Goal: Task Accomplishment & Management: Manage account settings

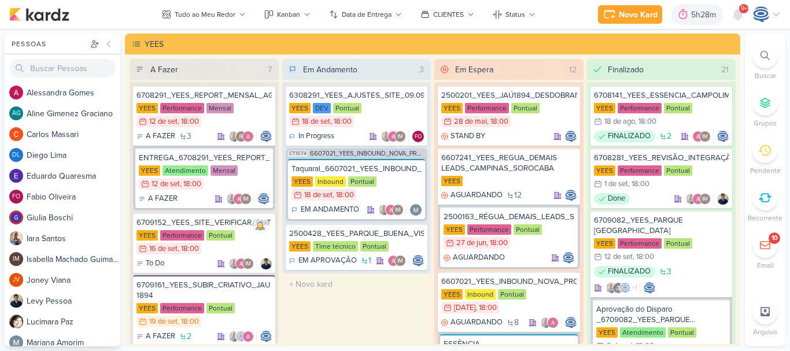
scroll to position [945, 0]
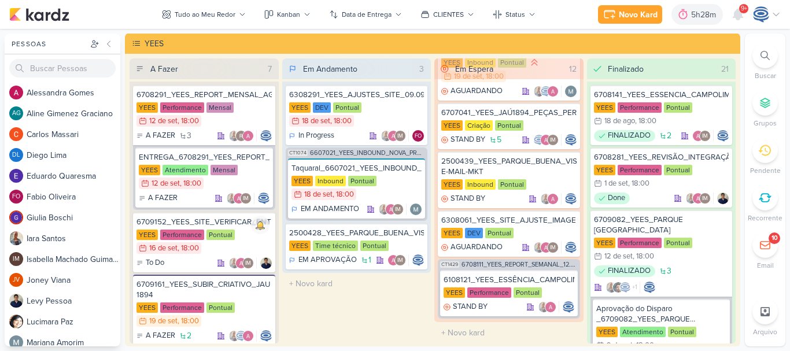
click at [761, 56] on icon at bounding box center [764, 55] width 9 height 9
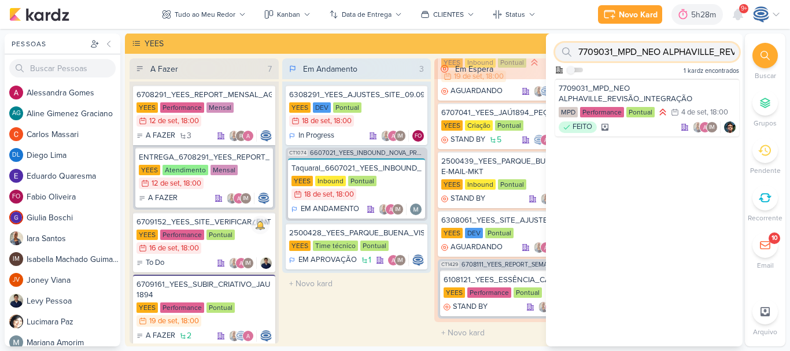
paste input "6709181"
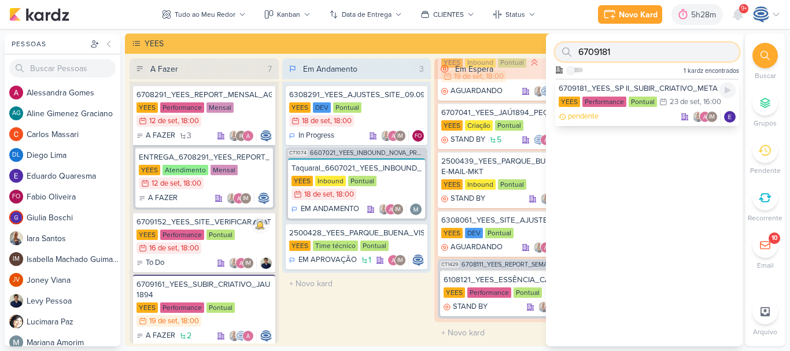
type input "6709181"
click at [670, 93] on div "6709181_YEES_SP II_SUBIR_CRIATIVO_META ADS" at bounding box center [647, 88] width 177 height 10
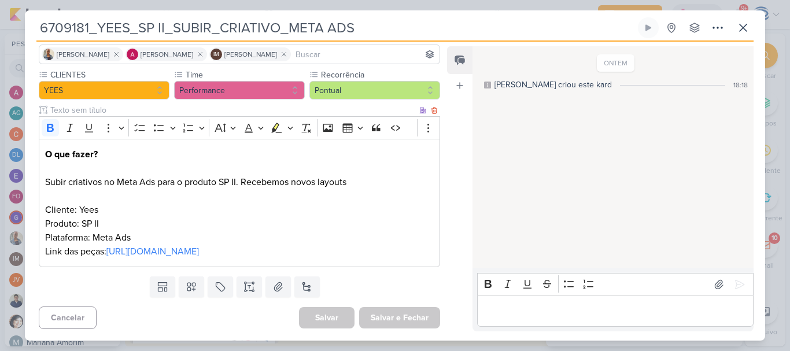
scroll to position [97, 0]
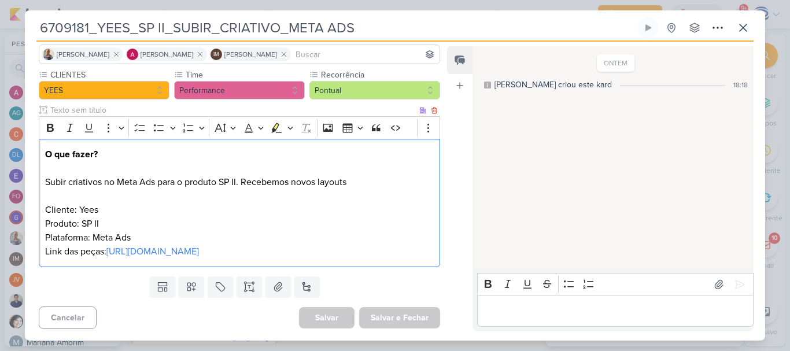
click at [398, 256] on p "Link das peças: https://drive.google.com/drive/folders/1vXvrv01b7ndqQ0exTpUVr7M…" at bounding box center [239, 252] width 389 height 14
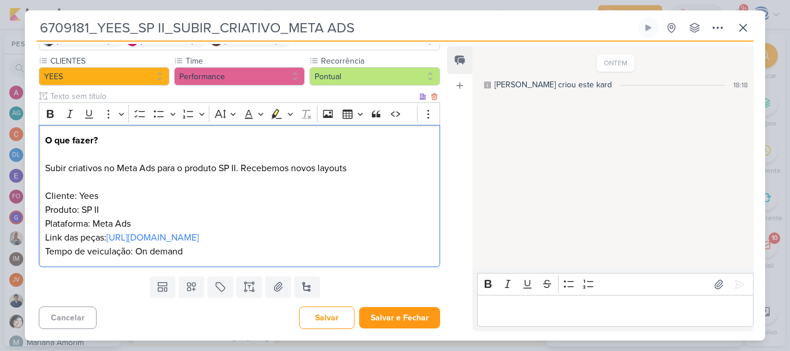
scroll to position [111, 0]
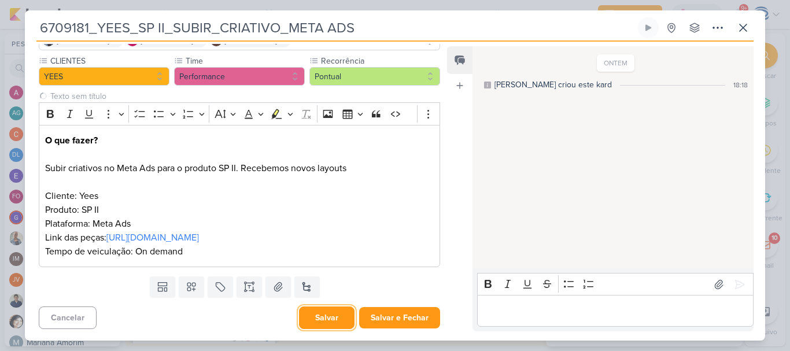
click at [320, 326] on button "Salvar" at bounding box center [327, 317] width 56 height 23
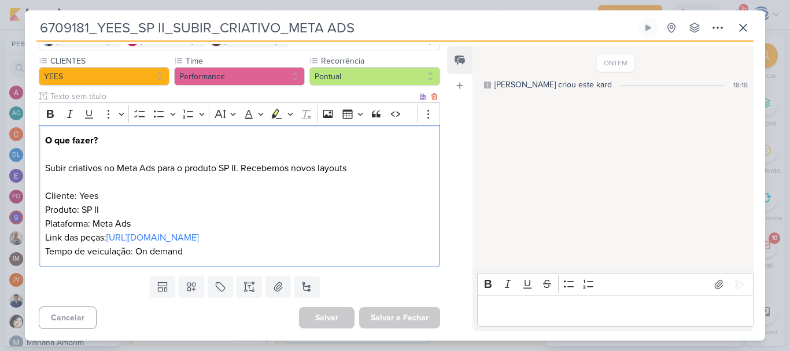
click at [291, 261] on div "O que fazer? Subir criativos no Meta Ads para o produto SP II. Recebemos novos …" at bounding box center [239, 196] width 401 height 143
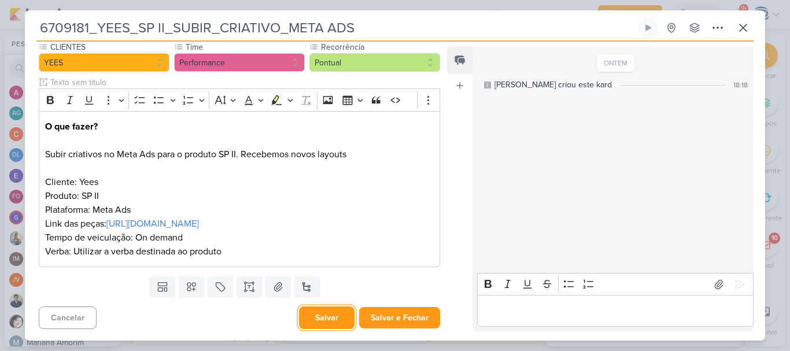
click at [333, 324] on button "Salvar" at bounding box center [327, 317] width 56 height 23
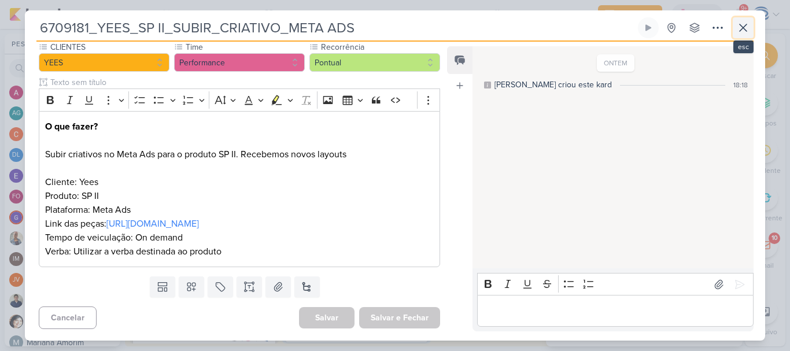
click at [741, 28] on icon at bounding box center [743, 28] width 14 height 14
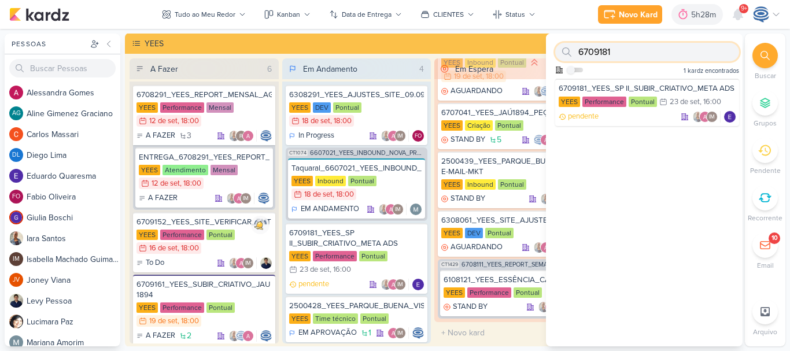
click at [617, 53] on input "6709181" at bounding box center [647, 52] width 184 height 19
paste input "8407171"
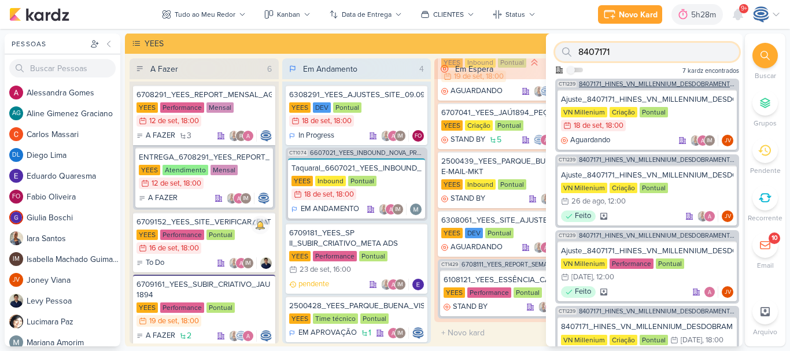
type input "8407171"
click at [638, 85] on span "8407171_HINES_VN_MILLENNIUM_DESDOBRAMENTO_DE_PEÇAS_V1" at bounding box center [658, 84] width 158 height 6
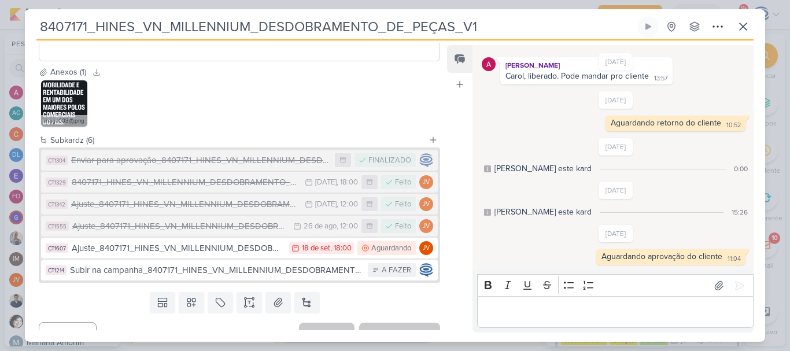
scroll to position [430, 0]
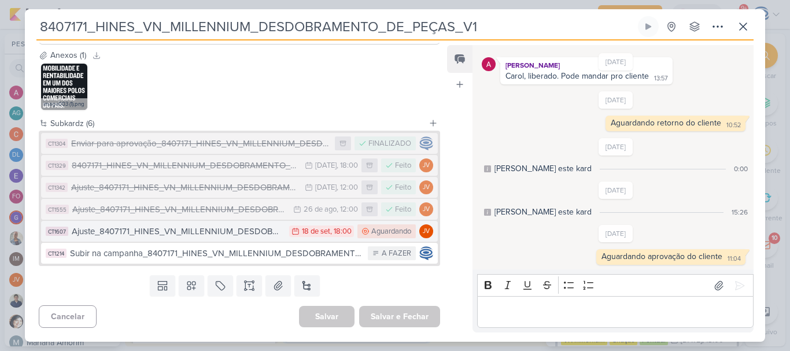
click at [208, 239] on button "CT1607 Ajuste_8407171_HINES_VN_MILLENNIUM_DESDOBRAMENTO_DE_PEÇAS_V4 18/9 18 de …" at bounding box center [239, 231] width 397 height 21
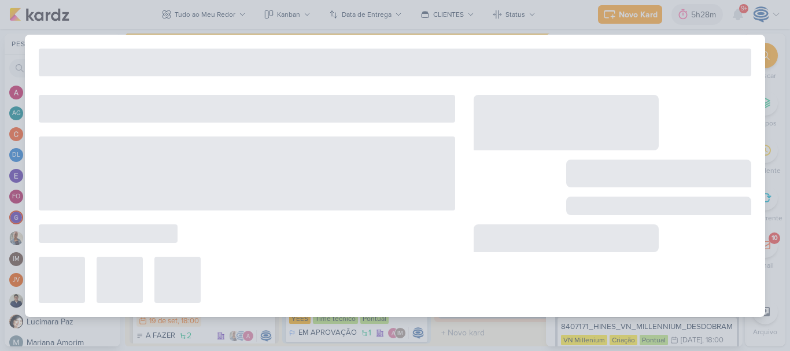
type input "Ajuste_8407171_HINES_VN_MILLENNIUM_DESDOBRAMENTO_DE_PEÇAS_V4"
type input "18 de setembro de 2025 às 18:00"
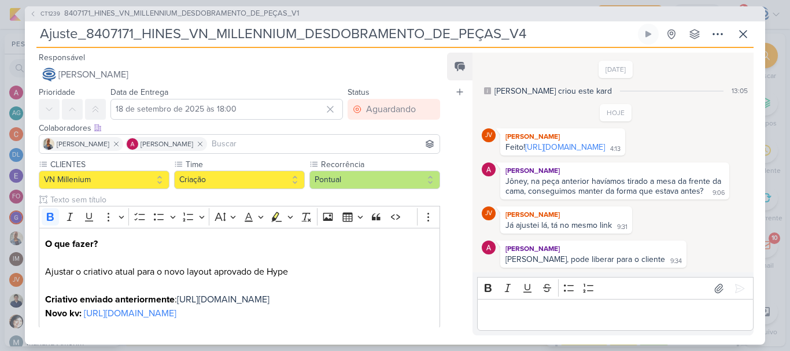
scroll to position [15, 0]
click at [566, 149] on link "https://drive.google.com/drive/folders/1hkxoicdXe7250xmFtK7L0jR-ZOLuHK18?usp=sh…" at bounding box center [565, 147] width 80 height 10
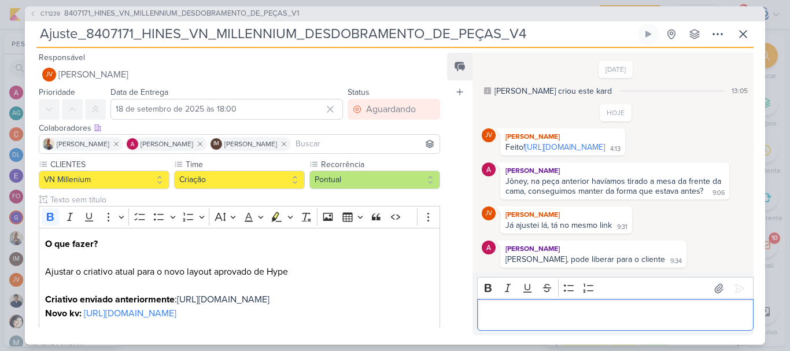
click at [533, 326] on div "Editor editing area: main" at bounding box center [615, 315] width 276 height 32
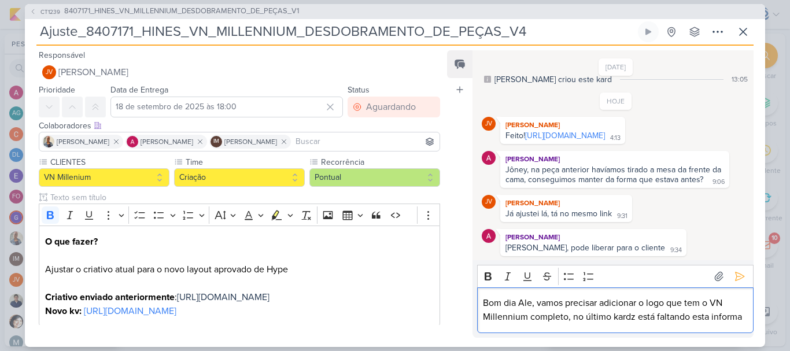
scroll to position [43, 0]
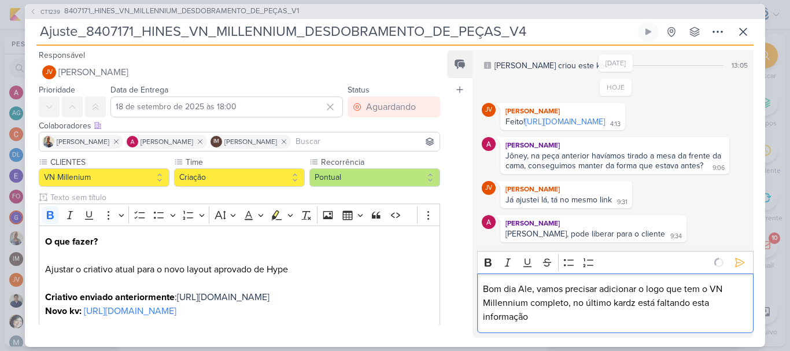
click at [669, 317] on p "Bom dia Ale, vamos precisar adicionar o logo que tem o VN Millennium completo, …" at bounding box center [615, 303] width 264 height 42
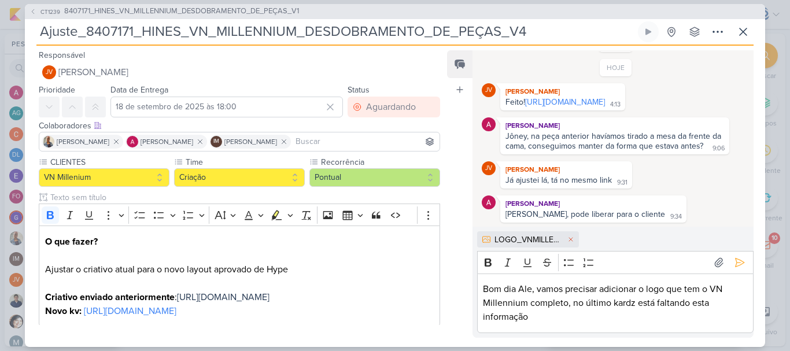
scroll to position [62, 0]
click at [669, 317] on p "Bom dia Ale, vamos precisar adicionar o logo que tem o VN Millennium completo, …" at bounding box center [615, 303] width 264 height 42
click at [707, 301] on p "Bom dia Ale, vamos precisar adicionar o logo que tem o VN Millennium completo, …" at bounding box center [615, 303] width 264 height 42
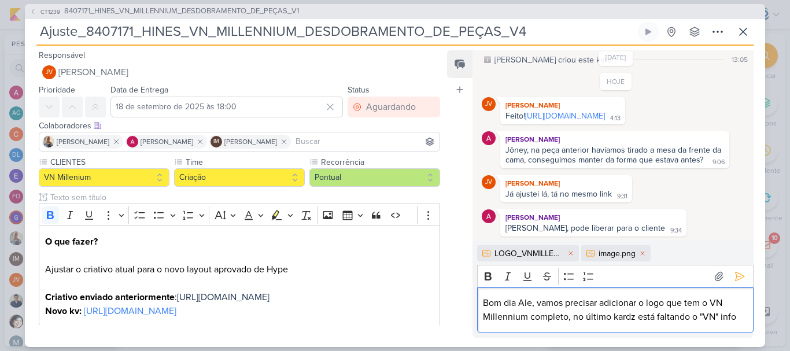
scroll to position [49, 0]
click at [740, 274] on icon at bounding box center [740, 277] width 12 height 12
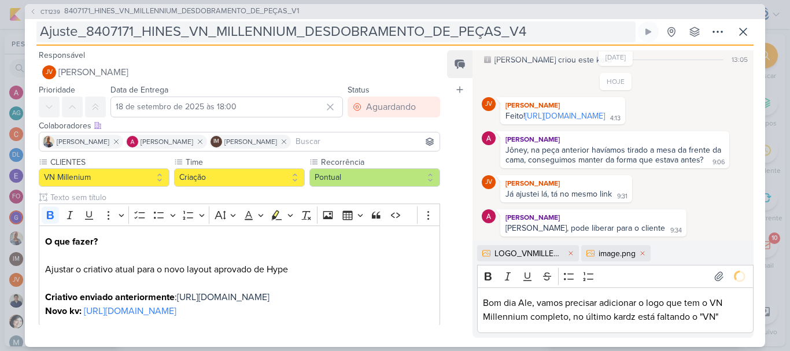
scroll to position [112, 0]
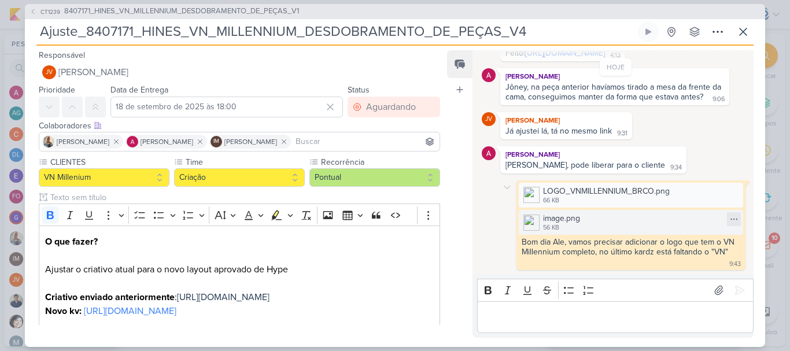
click at [729, 219] on icon at bounding box center [733, 219] width 9 height 9
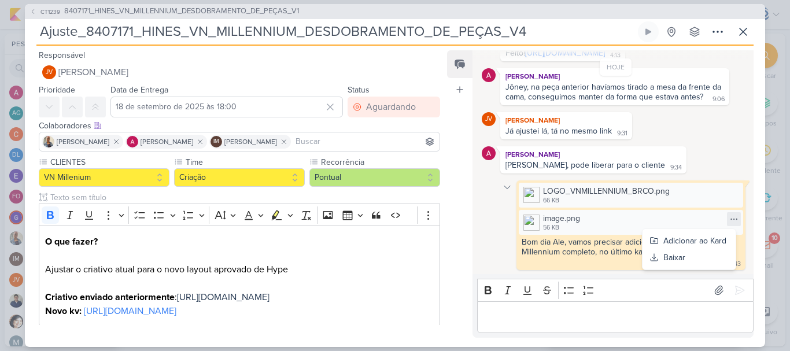
click at [506, 186] on icon at bounding box center [507, 187] width 9 height 9
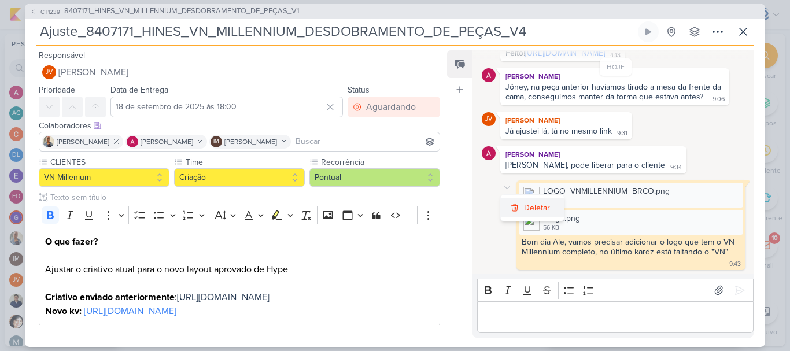
click at [523, 209] on button "Deletar" at bounding box center [532, 207] width 63 height 19
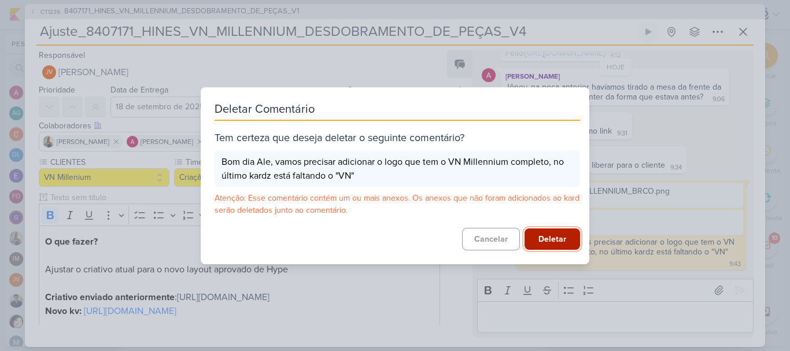
click at [536, 238] on button "Deletar" at bounding box center [553, 238] width 56 height 21
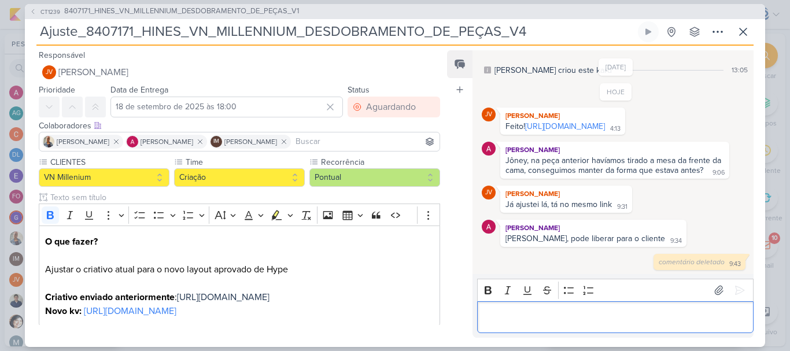
click at [585, 304] on div "Editor editing area: main" at bounding box center [615, 317] width 276 height 32
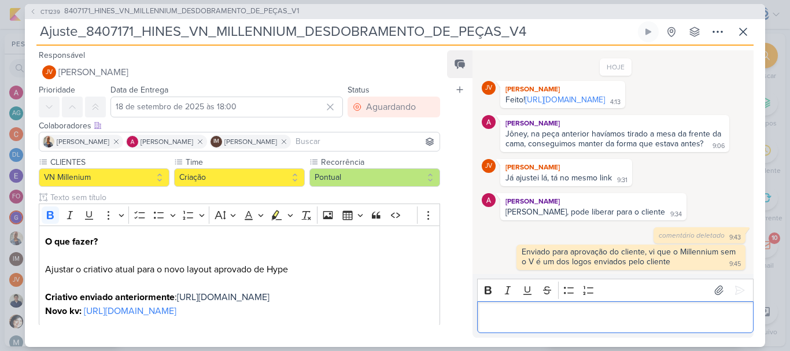
scroll to position [65, 0]
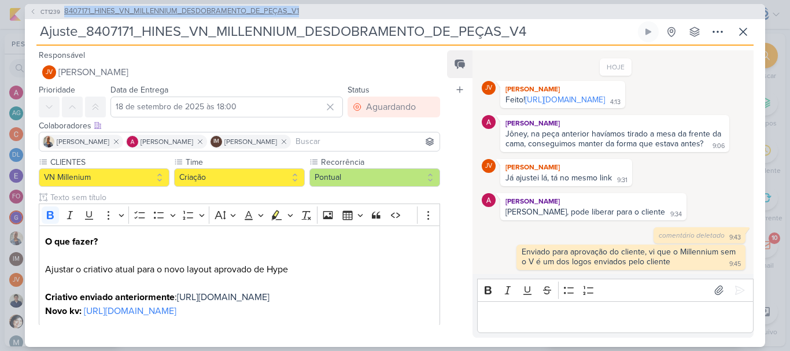
drag, startPoint x: 308, startPoint y: 10, endPoint x: 65, endPoint y: 10, distance: 242.9
click at [65, 10] on div "CT1239 8407171_HINES_VN_MILLENNIUM_DESDOBRAMENTO_DE_PEÇAS_V1" at bounding box center [395, 11] width 740 height 15
copy span "8407171_HINES_VN_MILLENNIUM_DESDOBRAMENTO_DE_PEÇAS_V1"
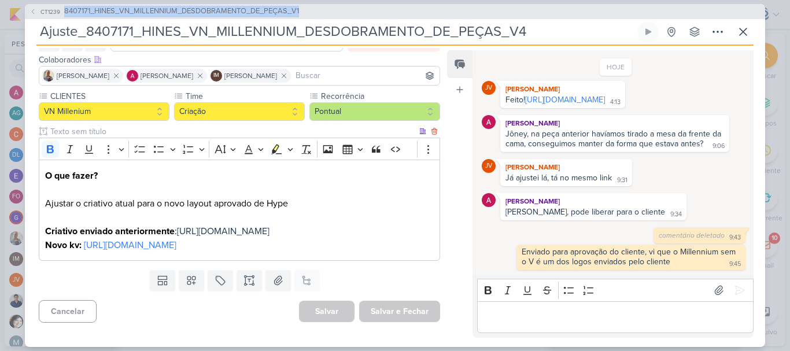
scroll to position [0, 0]
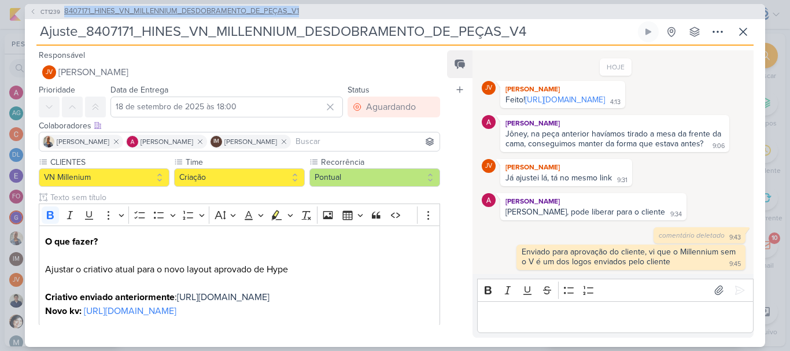
click at [127, 10] on span "8407171_HINES_VN_MILLENNIUM_DESDOBRAMENTO_DE_PEÇAS_V1" at bounding box center [181, 12] width 235 height 12
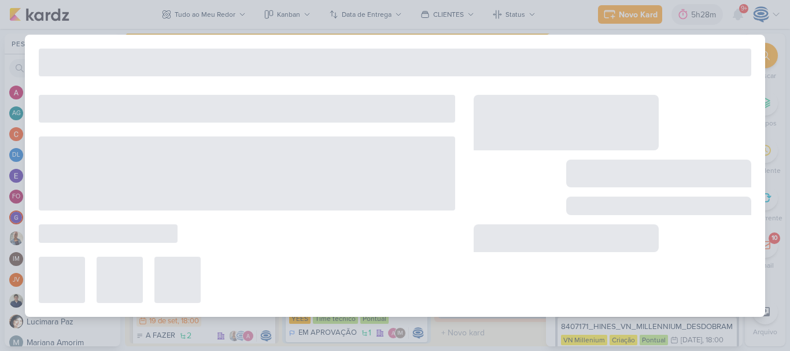
type input "8407171_HINES_VN_MILLENNIUM_DESDOBRAMENTO_DE_PEÇAS_V1"
type input "29 de agosto de 2025 às 18:00"
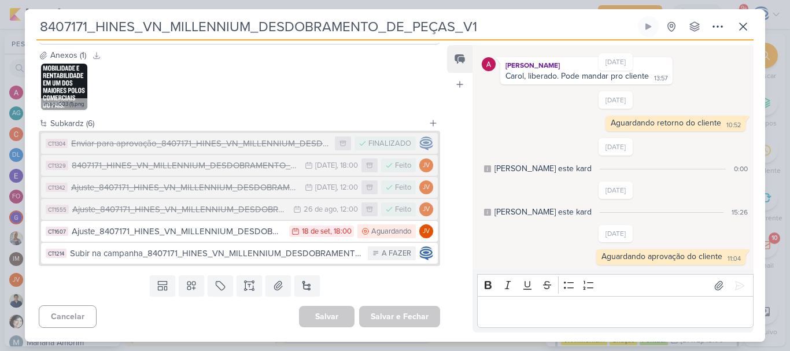
scroll to position [430, 0]
click at [309, 282] on button at bounding box center [306, 285] width 25 height 21
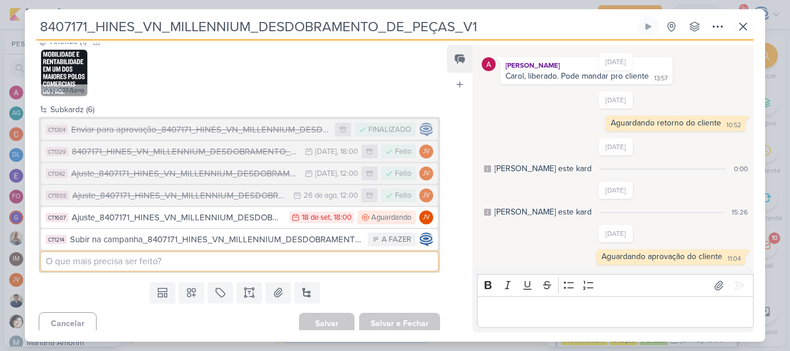
paste input "8407171_HINES_VN_MILLENNIUM_DESDOBRAMENTO_DE_PEÇAS_V1"
click at [45, 270] on input "8407171_HINES_VN_MILLENNIUM_DESDOBRAMENTO_DE_PEÇAS_V1" at bounding box center [239, 261] width 397 height 19
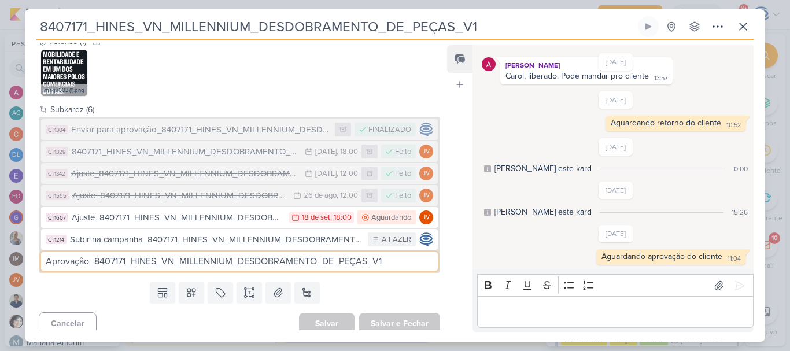
type input "Aprovação_8407171_HINES_VN_MILLENNIUM_DESDOBRAMENTO_DE_PEÇAS_V1"
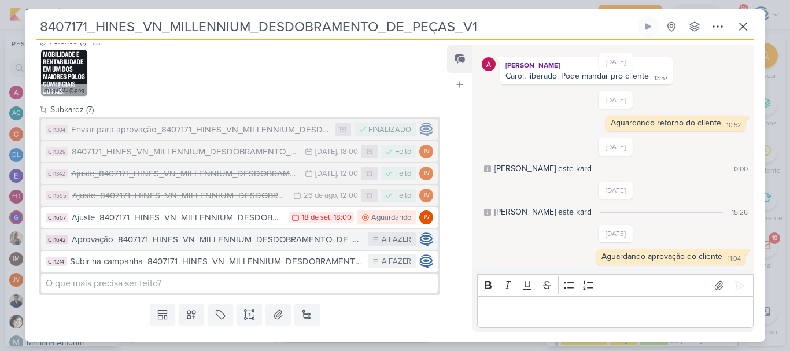
click at [115, 246] on div "Aprovação_8407171_HINES_VN_MILLENNIUM_DESDOBRAMENTO_DE_PEÇAS_V1" at bounding box center [217, 239] width 290 height 13
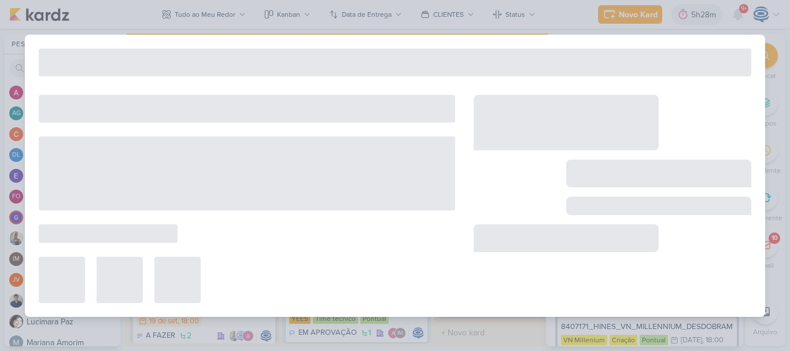
type input "Aprovação_8407171_HINES_VN_MILLENNIUM_DESDOBRAMENTO_DE_PEÇAS_V1"
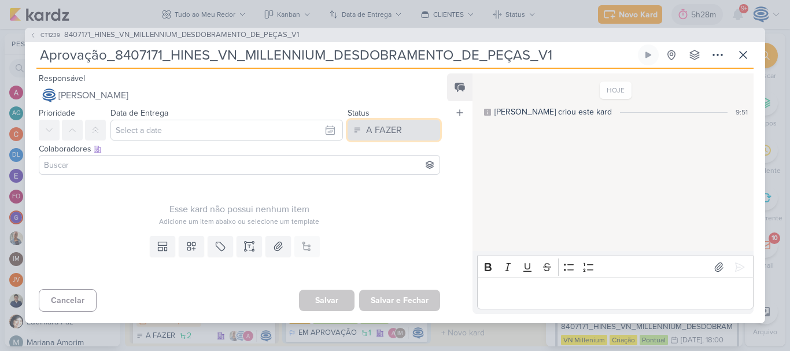
click at [388, 130] on div "A FAZER" at bounding box center [384, 130] width 36 height 14
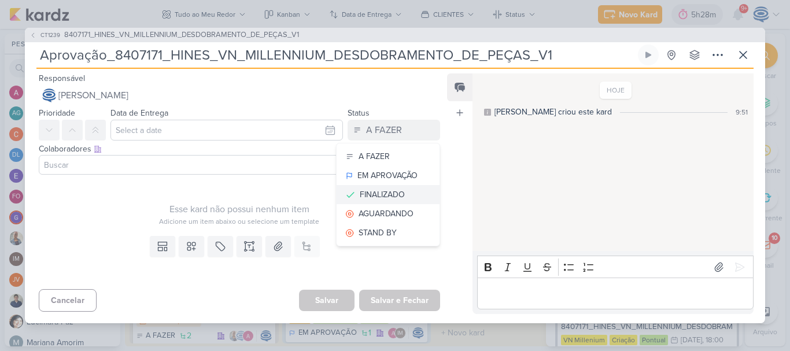
click at [383, 190] on div "FINALIZADO" at bounding box center [382, 195] width 45 height 12
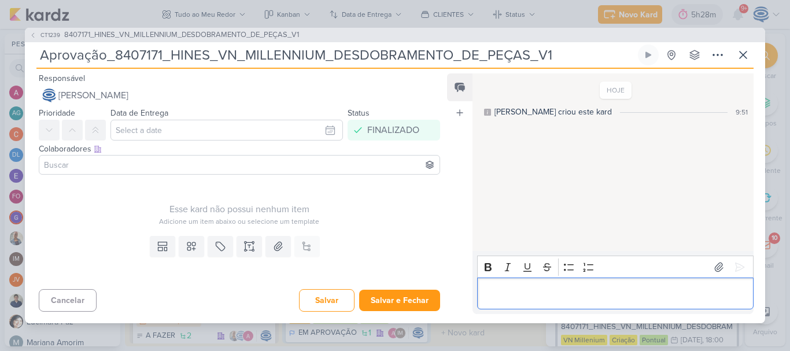
click at [514, 300] on p "Editor editing area: main" at bounding box center [615, 294] width 264 height 14
click at [734, 272] on icon at bounding box center [740, 267] width 12 height 12
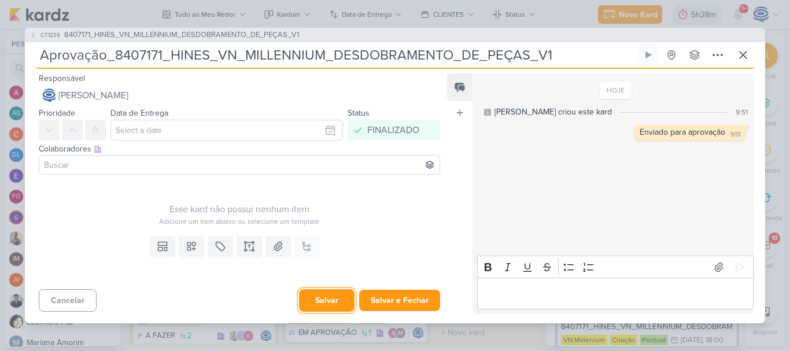
click at [331, 301] on button "Salvar" at bounding box center [327, 300] width 56 height 23
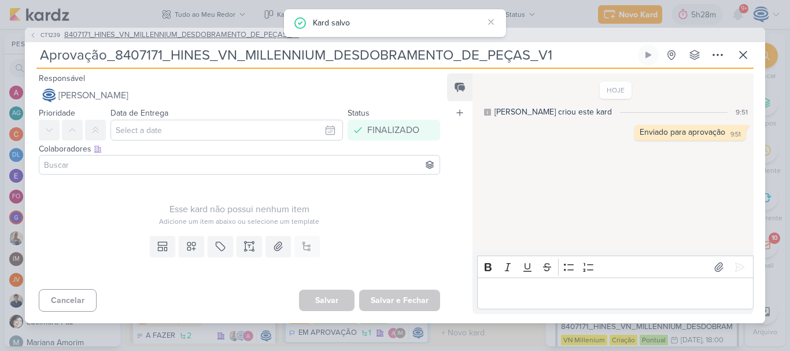
click at [199, 37] on span "8407171_HINES_VN_MILLENNIUM_DESDOBRAMENTO_DE_PEÇAS_V1" at bounding box center [181, 35] width 235 height 12
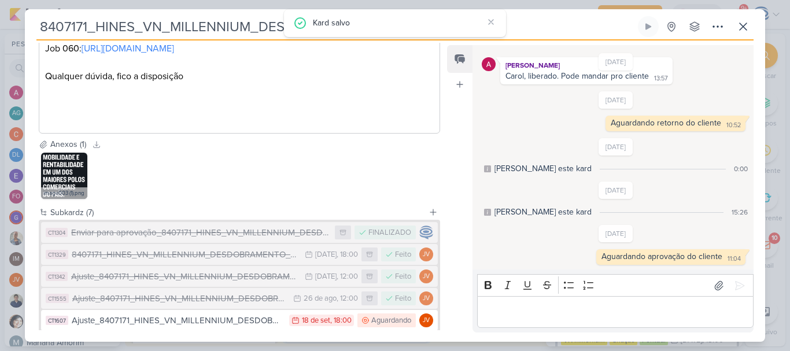
scroll to position [452, 0]
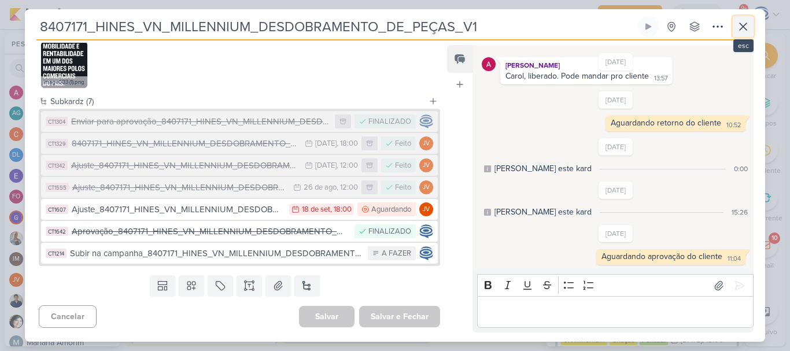
click at [738, 29] on icon at bounding box center [743, 27] width 14 height 14
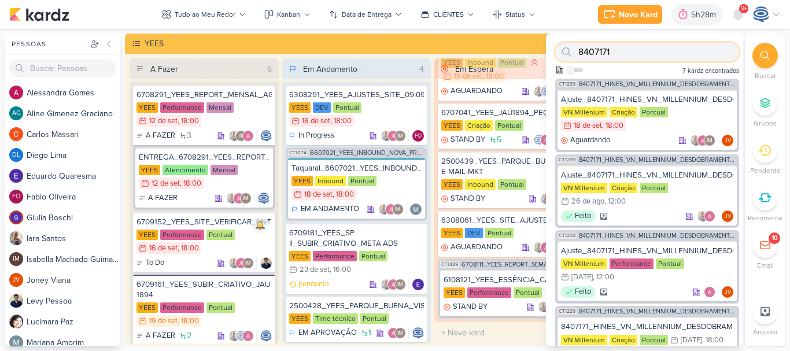
drag, startPoint x: 618, startPoint y: 53, endPoint x: 579, endPoint y: 49, distance: 39.0
click at [579, 49] on input "8407171" at bounding box center [647, 52] width 184 height 19
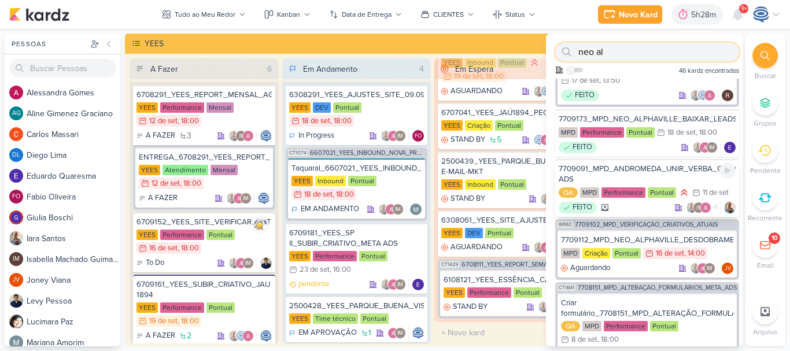
scroll to position [56, 0]
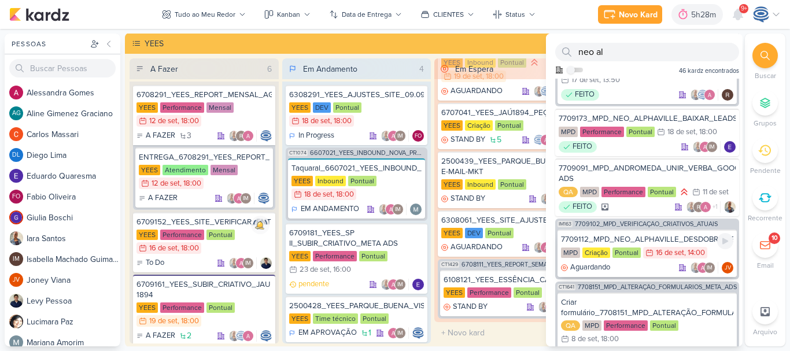
click at [604, 238] on div "7709112_MPD_NEO_ALPHAVILLE_DESDOBRAMENTO_DE_PEÇAS" at bounding box center [647, 239] width 172 height 10
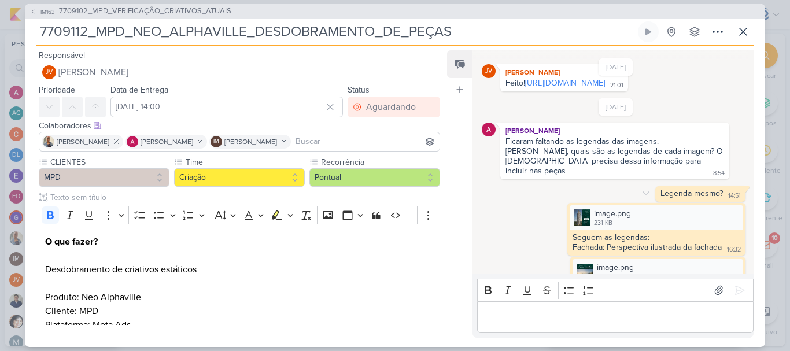
scroll to position [60, 0]
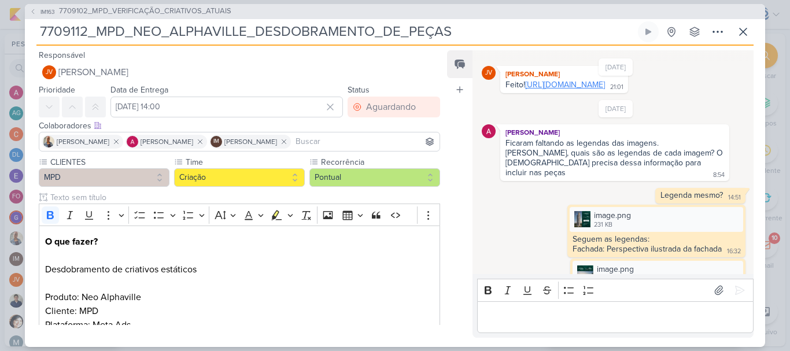
click at [546, 90] on link "https://drive.google.com/drive/folders/1Hi8wbOjczXOGPfORqVluJbmXxwB6-kF3?usp=sh…" at bounding box center [565, 85] width 80 height 10
drag, startPoint x: 482, startPoint y: 25, endPoint x: 40, endPoint y: 35, distance: 441.9
click at [40, 35] on input "7709112_MPD_NEO_ALPHAVILLE_DESDOBRAMENTO_DE_PEÇAS" at bounding box center [335, 31] width 599 height 21
click at [744, 29] on icon at bounding box center [743, 32] width 14 height 14
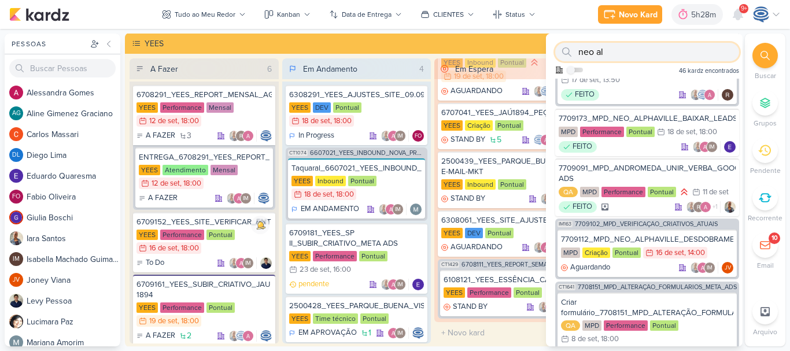
click at [648, 53] on input "neo al" at bounding box center [647, 52] width 184 height 19
type input "n"
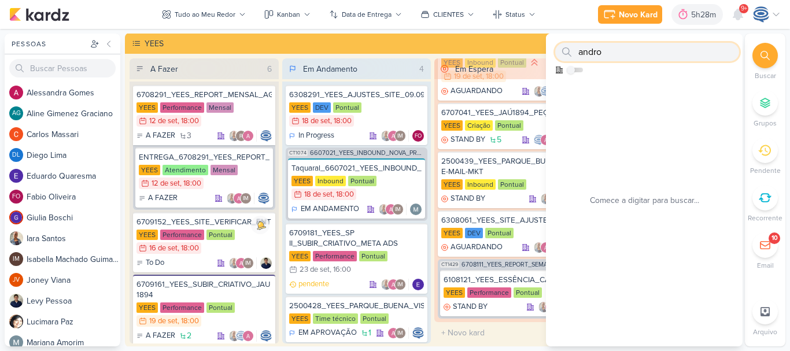
scroll to position [0, 0]
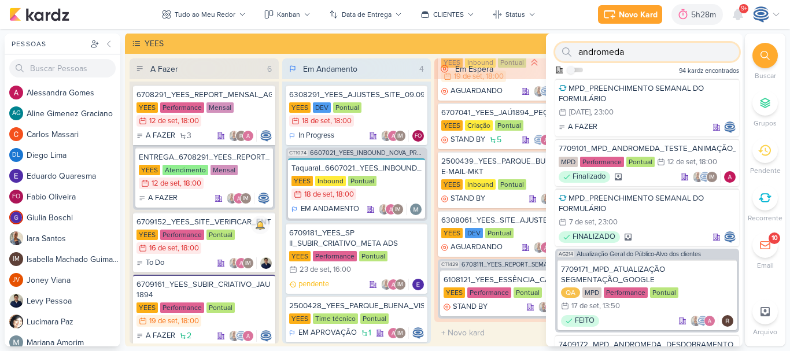
type input "andromeda"
click at [765, 53] on icon at bounding box center [764, 55] width 9 height 9
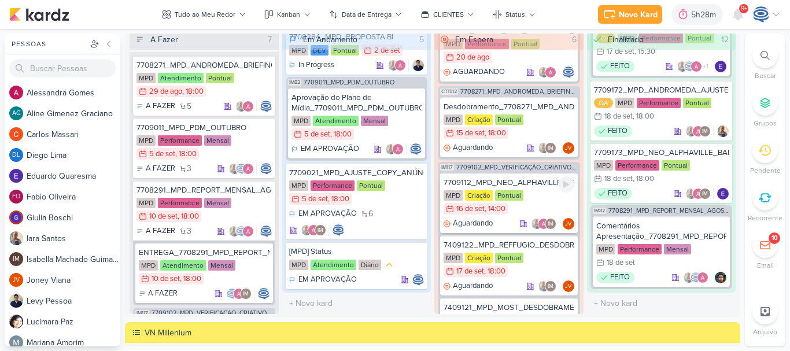
scroll to position [183, 0]
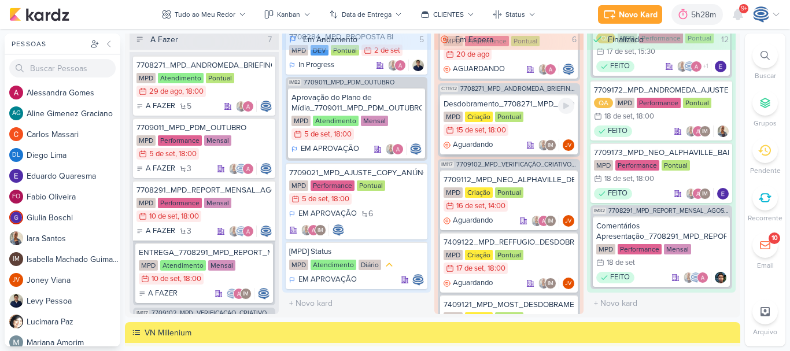
click at [527, 109] on div "Desdobramento_7708271_MPD_ANDROMEDA_BRIEFING_PEÇAS_NOVO_KV_LANÇAMENTO" at bounding box center [509, 104] width 131 height 10
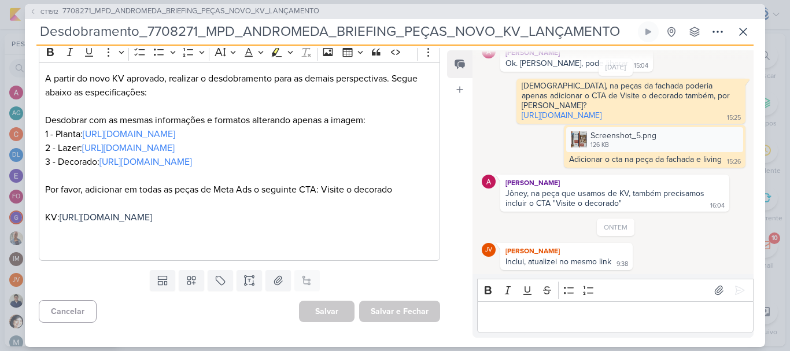
scroll to position [226, 0]
click at [581, 120] on link "https://drive.google.com/drive/folders/1FfmGx9ZRjZteNRfuWtGMq4WJHIMHWpjn" at bounding box center [562, 115] width 80 height 10
click at [191, 16] on span "7708271_MPD_ANDROMEDA_BRIEFING_PEÇAS_NOVO_KV_LANÇAMENTO" at bounding box center [190, 12] width 257 height 12
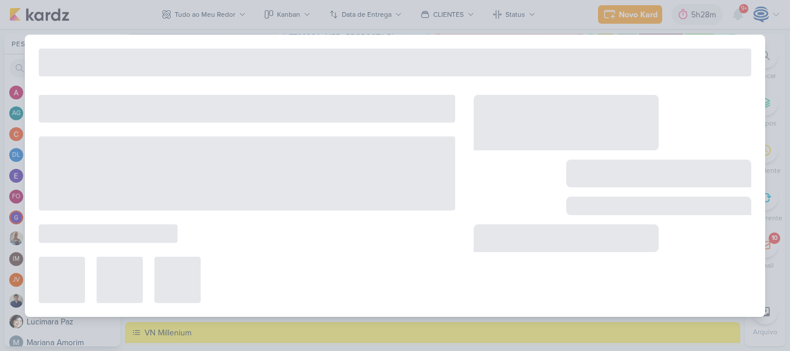
type input "7708271_MPD_ANDROMEDA_BRIEFING_PEÇAS_NOVO_KV_LANÇAMENTO"
type input "29 de agosto de 2025 às 18:00"
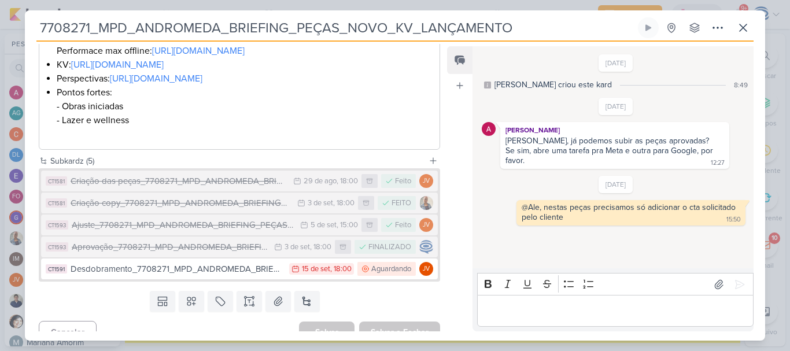
scroll to position [409, 0]
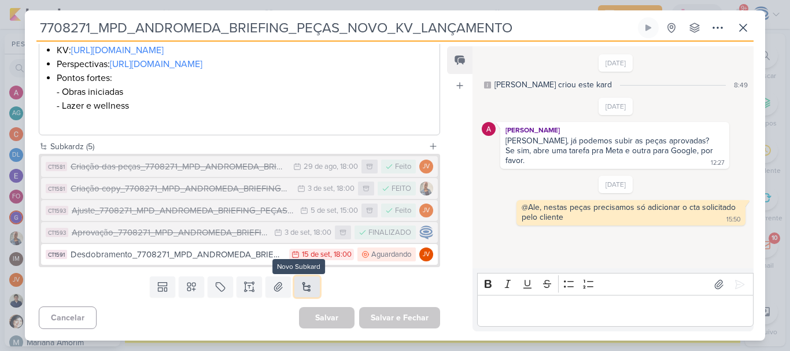
click at [303, 291] on button at bounding box center [306, 286] width 25 height 21
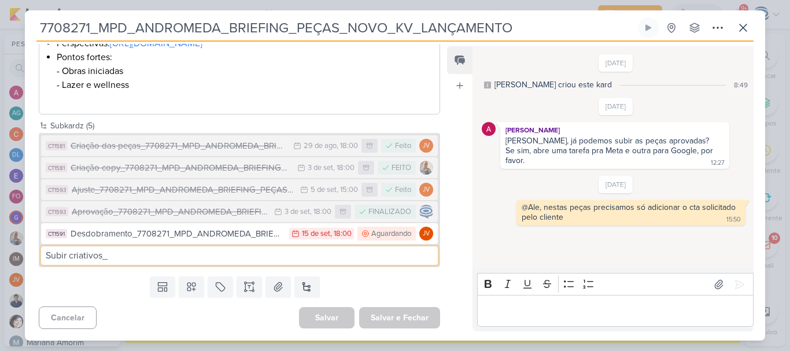
type input "Subir criativos_"
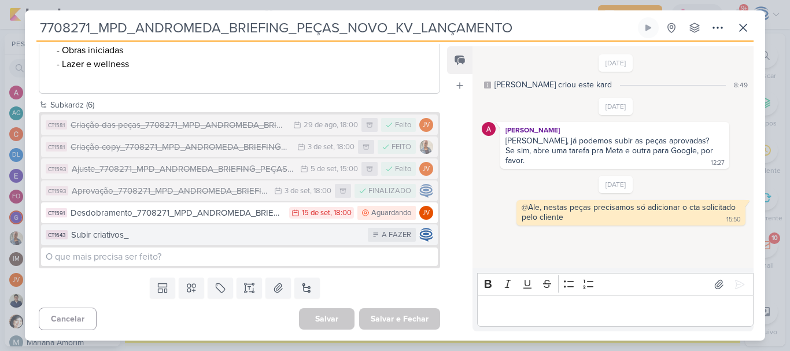
click at [295, 242] on div "Subir criativos_" at bounding box center [216, 234] width 291 height 13
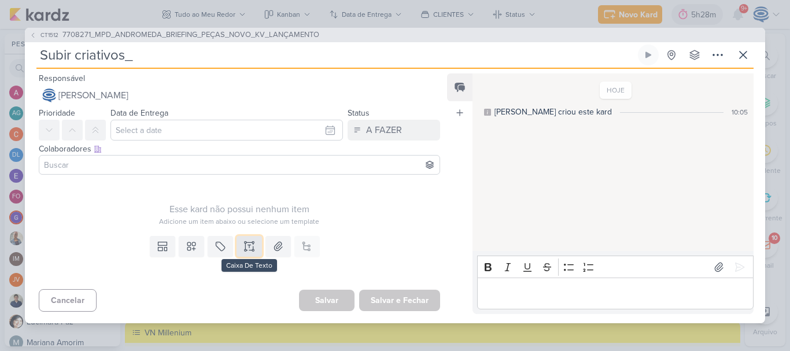
click at [248, 247] on icon at bounding box center [249, 247] width 12 height 12
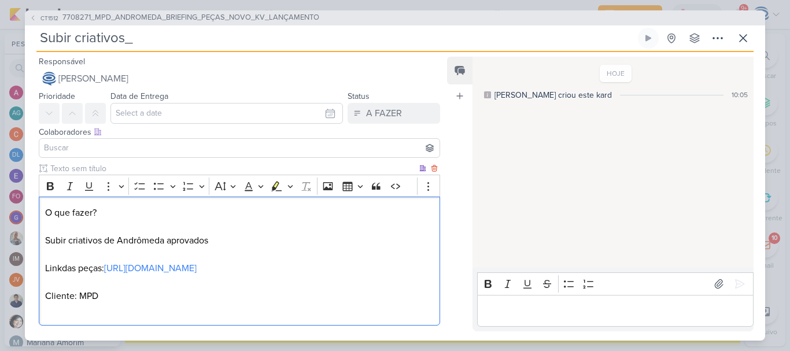
click at [63, 267] on p "O que fazer? Subir criativos de Andrômeda aprovados Linkdas peças: https://driv…" at bounding box center [239, 261] width 389 height 111
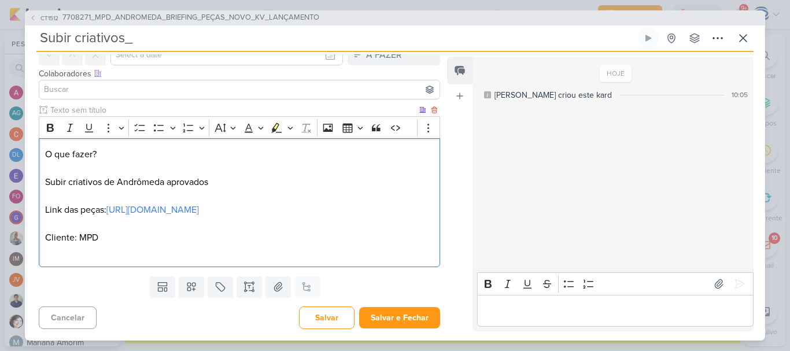
click at [67, 255] on p "O que fazer? Subir criativos de Andrômeda aprovados Link das peças: https://dri…" at bounding box center [239, 202] width 389 height 111
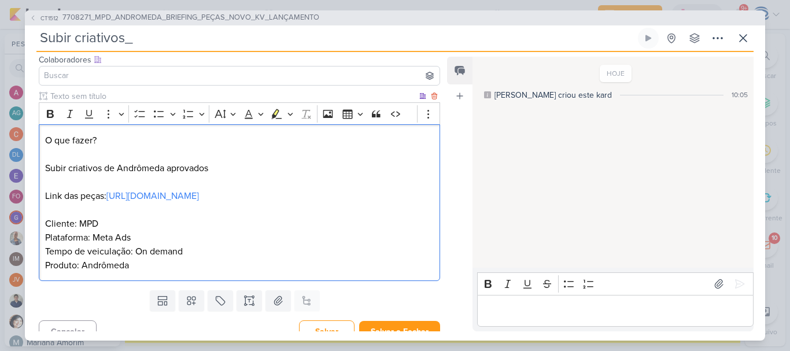
drag, startPoint x: 108, startPoint y: 144, endPoint x: 42, endPoint y: 138, distance: 66.2
click at [42, 138] on div "O que fazer? Subir criativos de Andrômeda aprovados Link das peças: https://dri…" at bounding box center [239, 202] width 401 height 157
click at [43, 116] on button "Bold" at bounding box center [50, 113] width 17 height 17
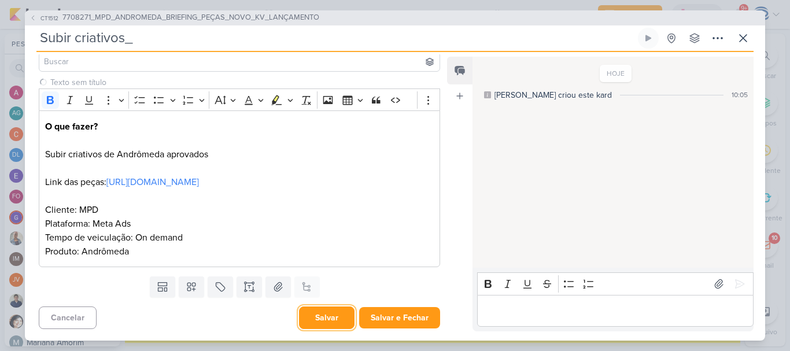
click at [309, 313] on button "Salvar" at bounding box center [327, 317] width 56 height 23
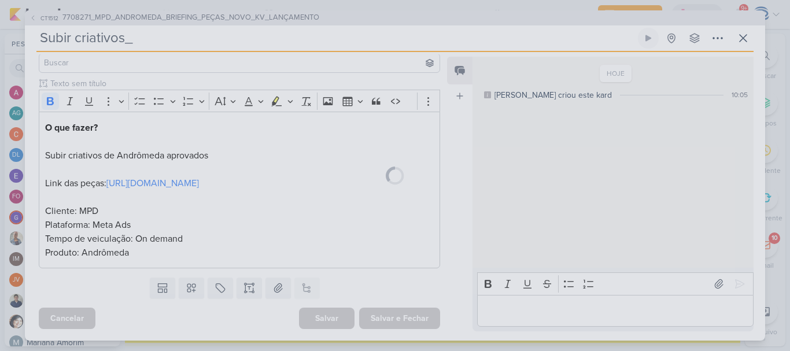
scroll to position [0, 0]
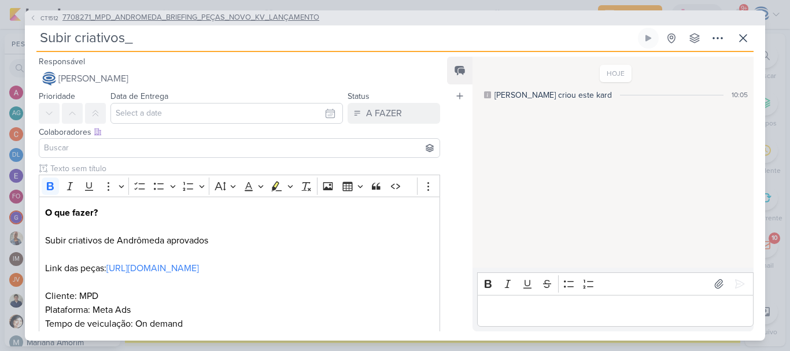
click at [259, 16] on span "7708271_MPD_ANDROMEDA_BRIEFING_PEÇAS_NOVO_KV_LANÇAMENTO" at bounding box center [190, 18] width 257 height 12
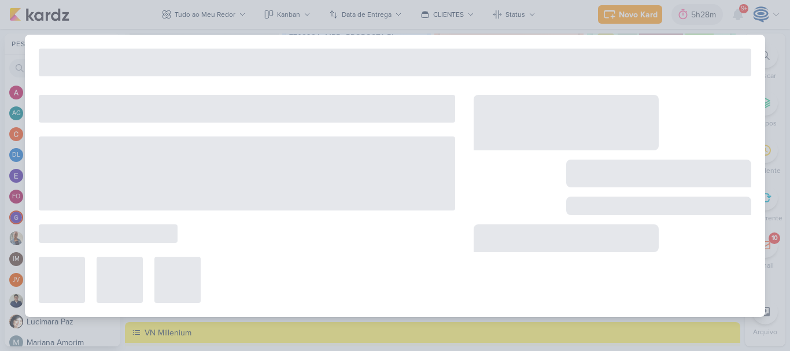
type input "7708271_MPD_ANDROMEDA_BRIEFING_PEÇAS_NOVO_KV_LANÇAMENTO"
type input "29 de agosto de 2025 às 18:00"
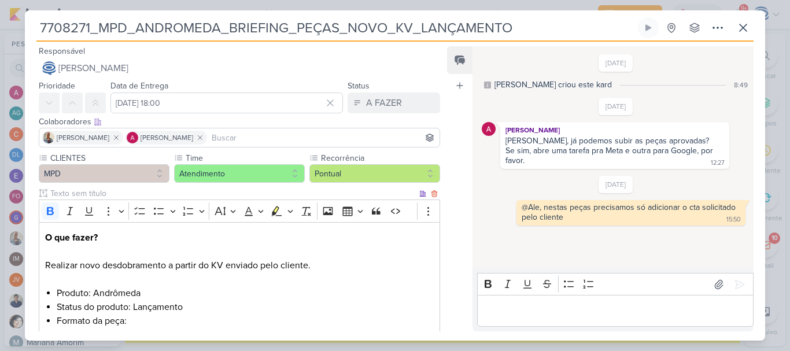
scroll to position [431, 0]
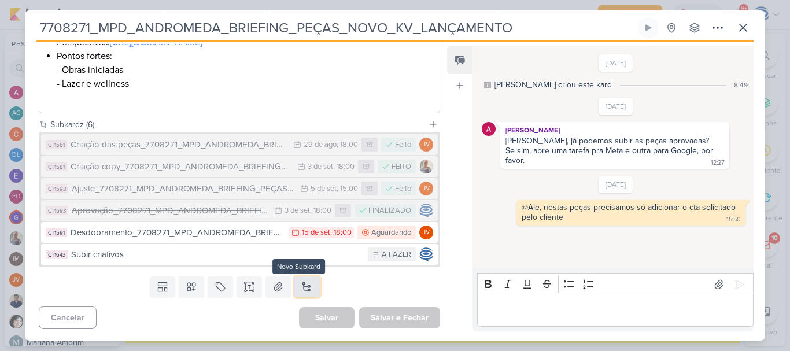
click at [302, 287] on button at bounding box center [306, 286] width 25 height 21
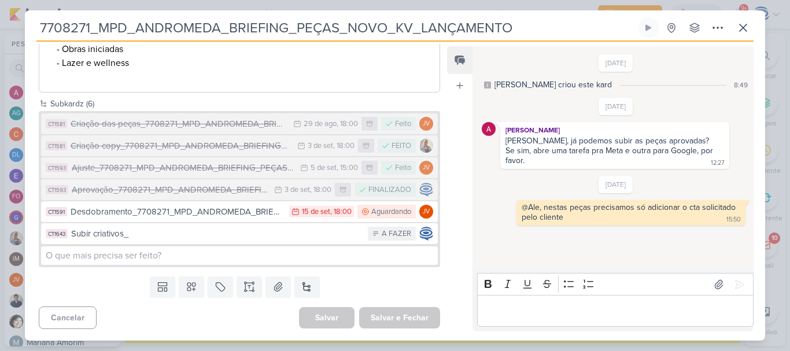
drag, startPoint x: 518, startPoint y: 34, endPoint x: 17, endPoint y: 41, distance: 500.8
click at [17, 41] on div "7708271_MPD_ANDROMEDA_BRIEFING_PEÇAS_NOVO_KV_LANÇAMENTO" at bounding box center [395, 175] width 790 height 351
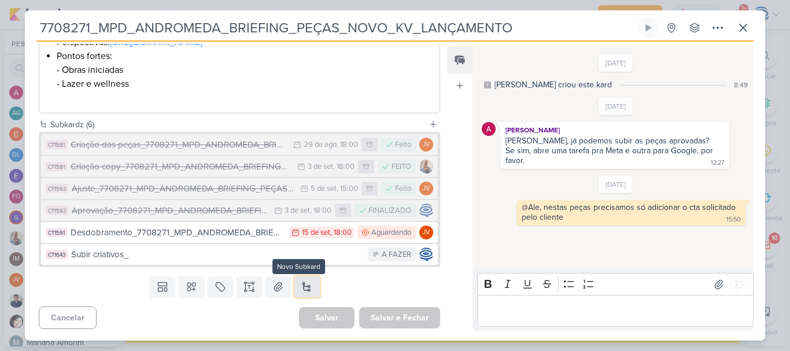
click at [296, 285] on button at bounding box center [306, 286] width 25 height 21
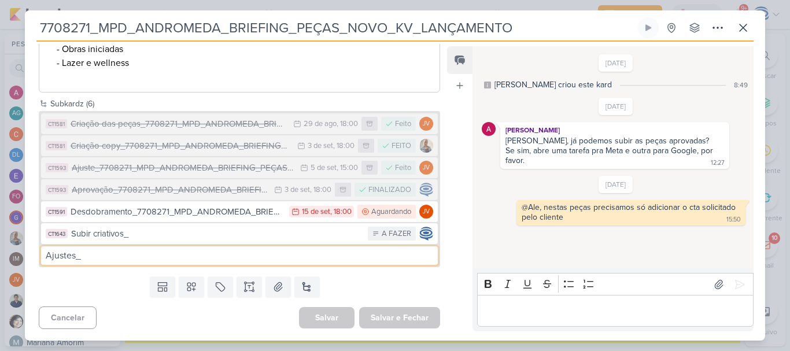
paste input "7708271_MPD_ANDROMEDA_BRIEFING_PEÇAS_NOVO_KV_LANÇAMENTO"
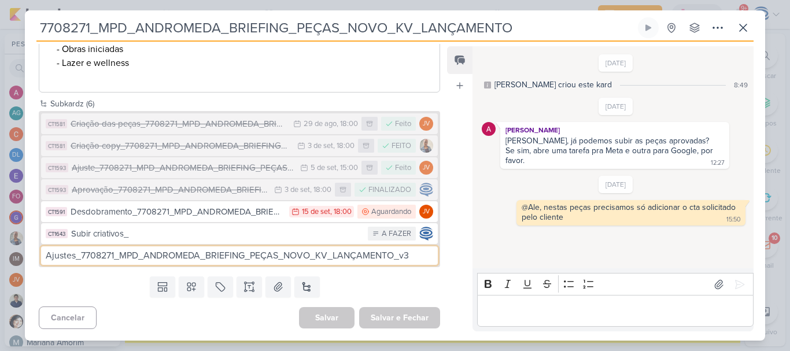
type input "Ajustes_7708271_MPD_ANDROMEDA_BRIEFING_PEÇAS_NOVO_KV_LANÇAMENTO_v3"
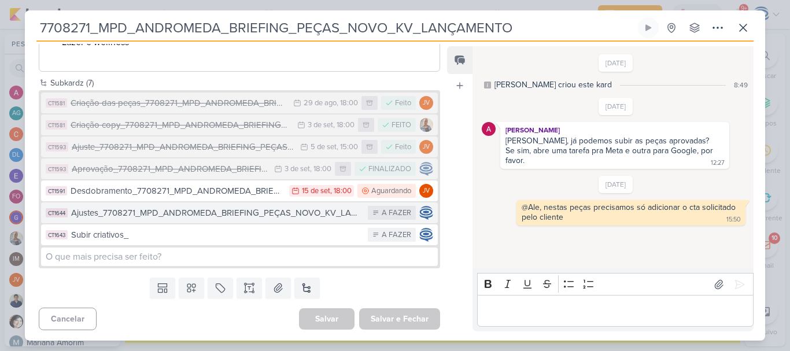
click at [285, 220] on div "Ajustes_7708271_MPD_ANDROMEDA_BRIEFING_PEÇAS_NOVO_KV_LANÇAMENTO_v3" at bounding box center [216, 212] width 291 height 13
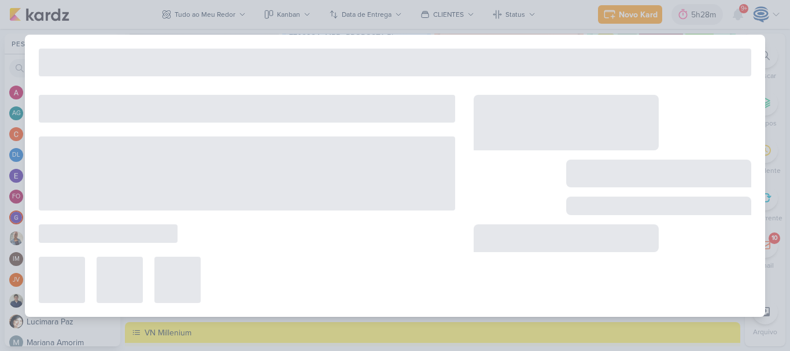
type input "Ajustes_7708271_MPD_ANDROMEDA_BRIEFING_PEÇAS_NOVO_KV_LANÇAMENTO_v3"
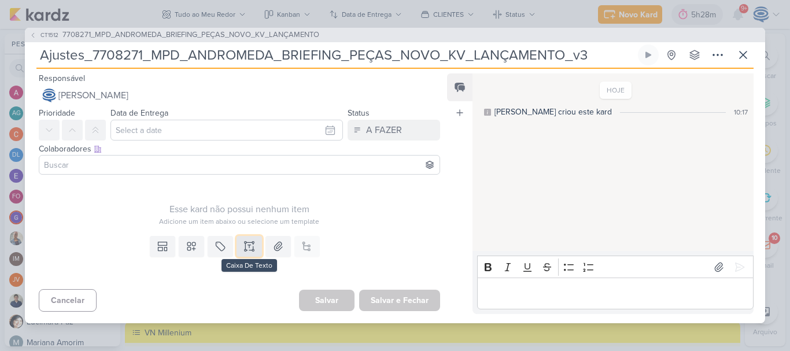
click at [243, 251] on icon at bounding box center [249, 247] width 12 height 12
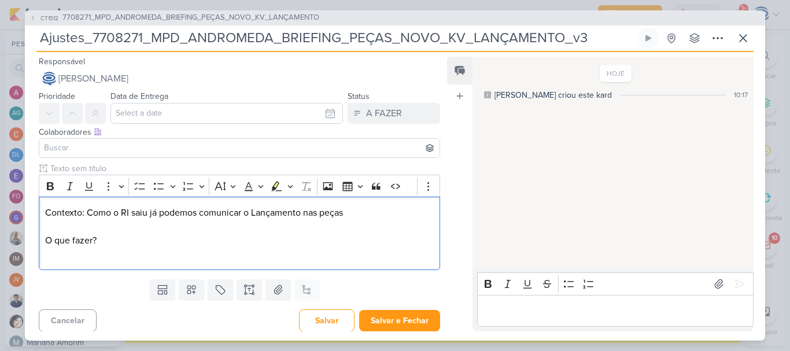
drag, startPoint x: 107, startPoint y: 239, endPoint x: 51, endPoint y: 168, distance: 90.7
click at [21, 232] on div "CT1512 7708271_MPD_ANDROMEDA_BRIEFING_PEÇAS_NOVO_KV_LANÇAMENTO Ajustes_7708271_…" at bounding box center [395, 175] width 790 height 351
click at [49, 185] on icon "Editor toolbar" at bounding box center [51, 186] width 12 height 12
click at [60, 258] on p "Contexto: Como o RI saiu já podemos comunicar o Lançamento nas peças O que faze…" at bounding box center [239, 234] width 389 height 56
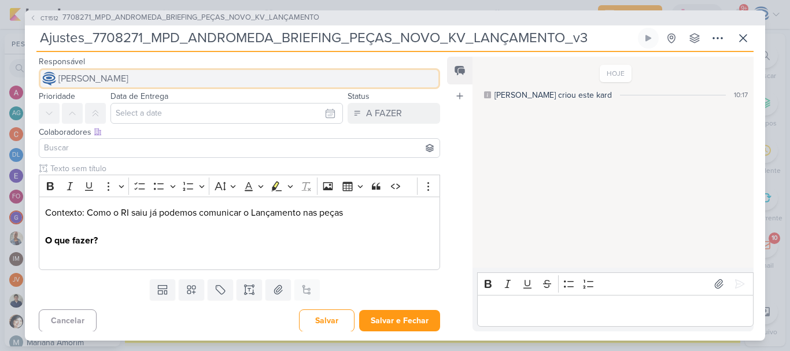
click at [216, 77] on button "[PERSON_NAME]" at bounding box center [239, 78] width 401 height 21
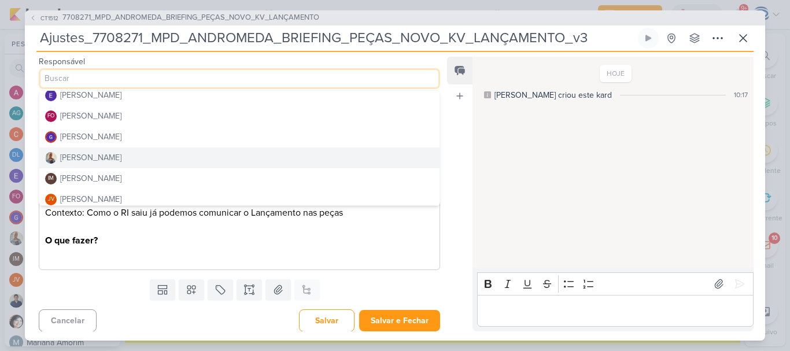
scroll to position [110, 0]
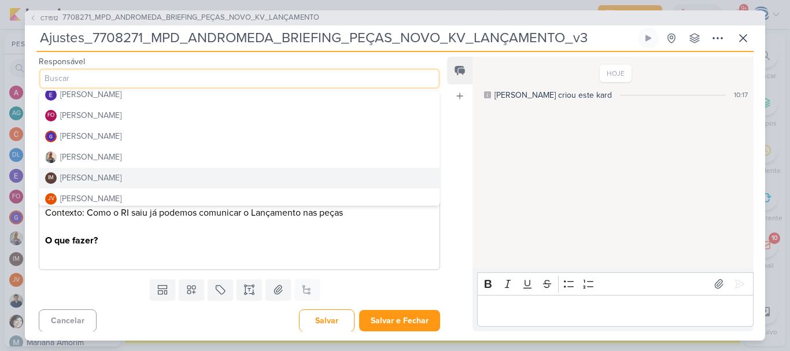
click at [121, 179] on div "[PERSON_NAME]" at bounding box center [90, 178] width 61 height 12
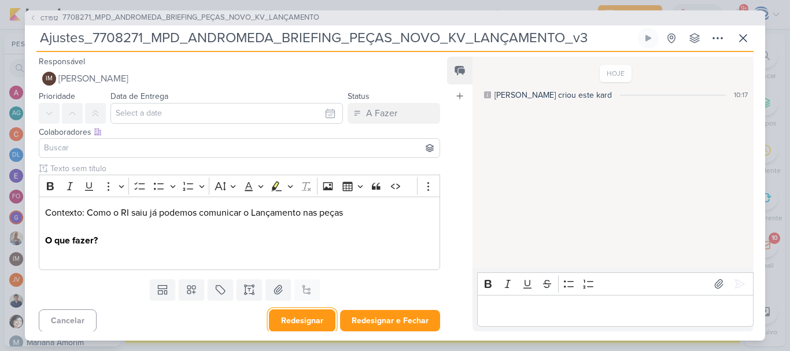
click at [298, 316] on button "Redesignar" at bounding box center [302, 320] width 67 height 23
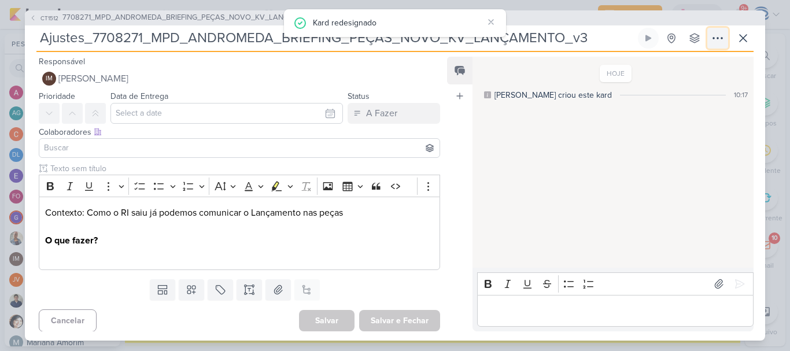
click at [718, 40] on icon at bounding box center [718, 38] width 14 height 14
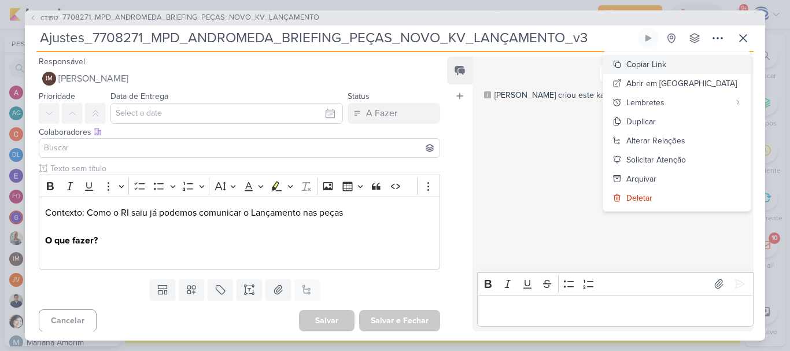
click at [666, 58] on div "Copiar Link" at bounding box center [646, 64] width 40 height 12
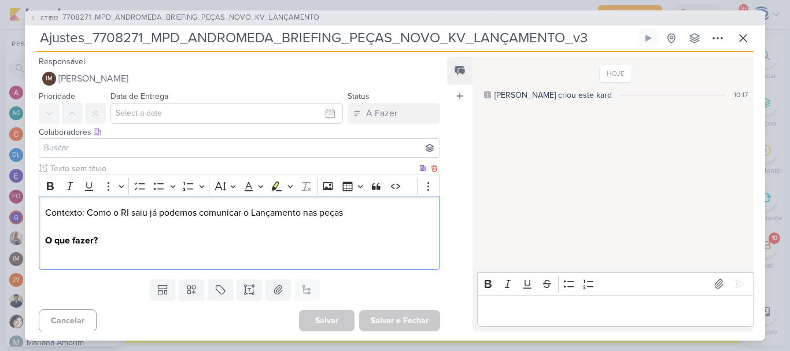
click at [127, 253] on p "Contexto: Como o RI saiu já podemos comunicar o Lançamento nas peças O que faze…" at bounding box center [239, 234] width 389 height 56
click at [744, 38] on icon at bounding box center [743, 38] width 14 height 14
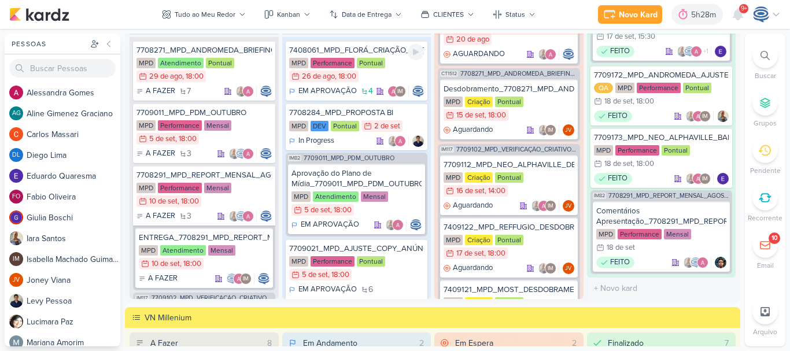
scroll to position [1088, 0]
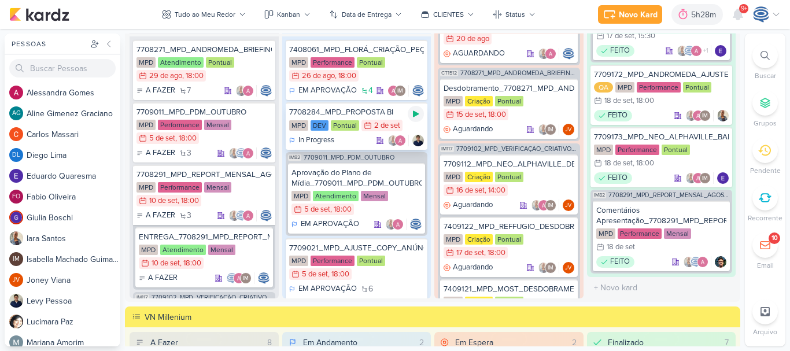
click at [413, 112] on icon at bounding box center [416, 114] width 6 height 6
click at [392, 113] on div "7708284_MPD_PROPOSTA BI" at bounding box center [356, 112] width 135 height 10
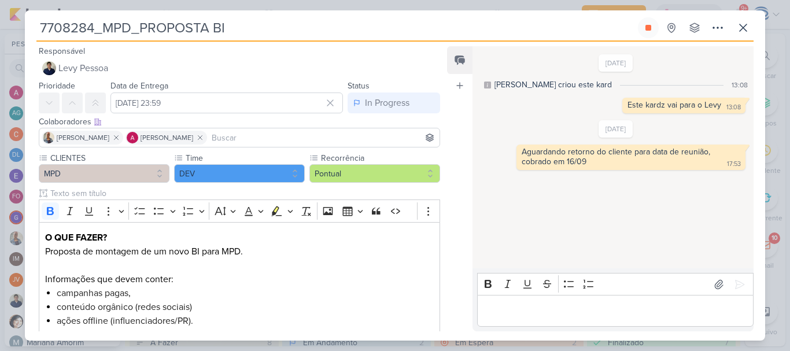
click at [509, 305] on p "Editor editing area: main" at bounding box center [615, 311] width 264 height 14
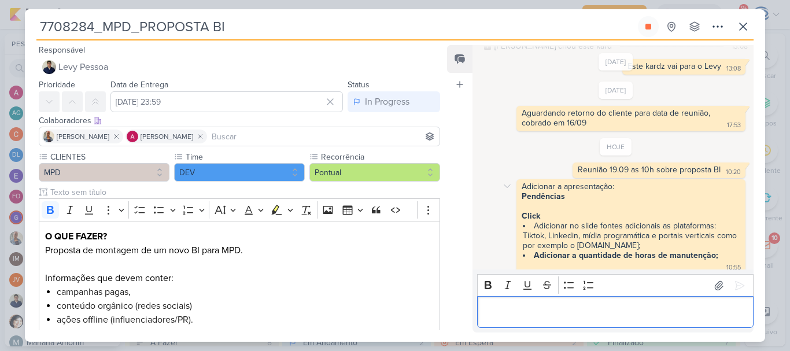
scroll to position [46, 0]
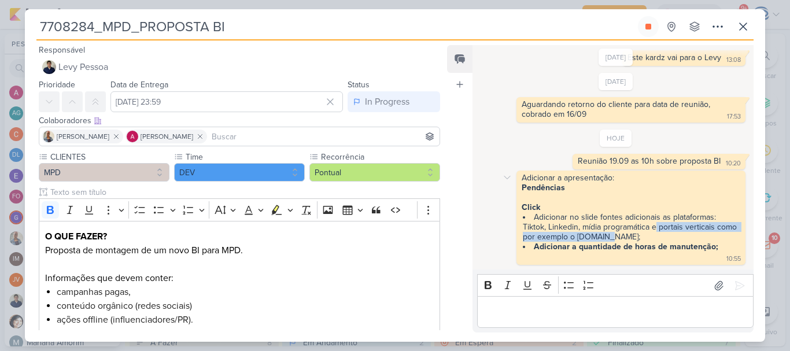
drag, startPoint x: 656, startPoint y: 228, endPoint x: 672, endPoint y: 239, distance: 19.1
click at [672, 239] on li "Adicionar no slide fontes adicionais as plataformas: Tiktok, Linkedin, mídia pr…" at bounding box center [631, 226] width 217 height 29
click at [656, 247] on strong "Adicionar a quantidade de horas de manutenção;" at bounding box center [626, 247] width 184 height 10
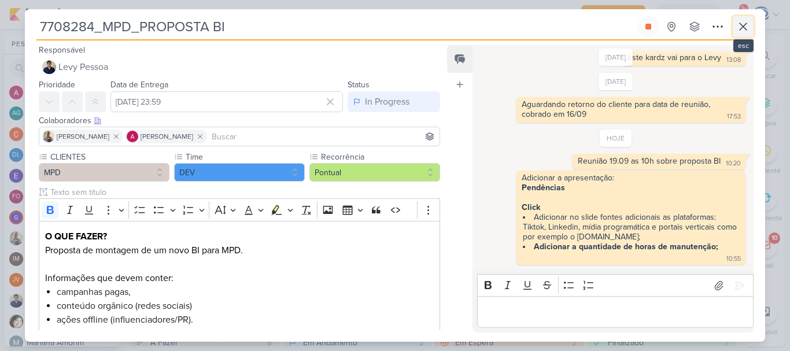
click at [740, 24] on icon at bounding box center [743, 26] width 7 height 7
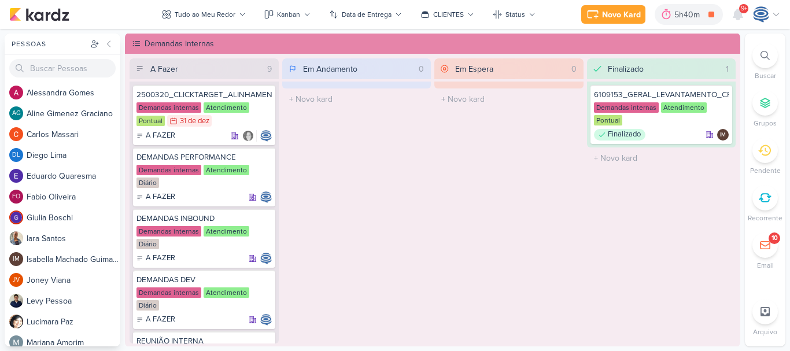
scroll to position [723, 0]
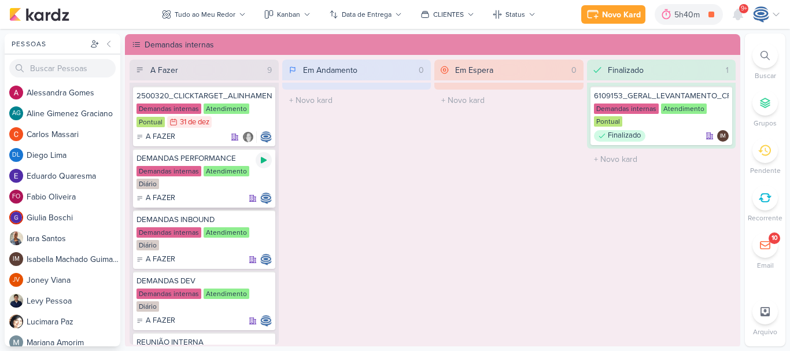
click at [259, 162] on icon at bounding box center [263, 160] width 9 height 9
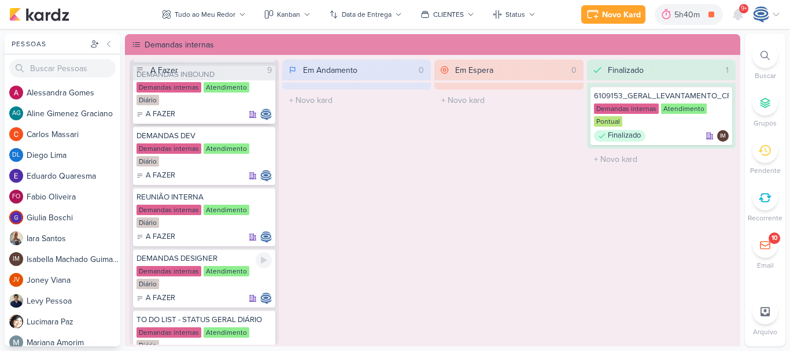
scroll to position [146, 0]
click at [264, 261] on icon at bounding box center [263, 259] width 9 height 9
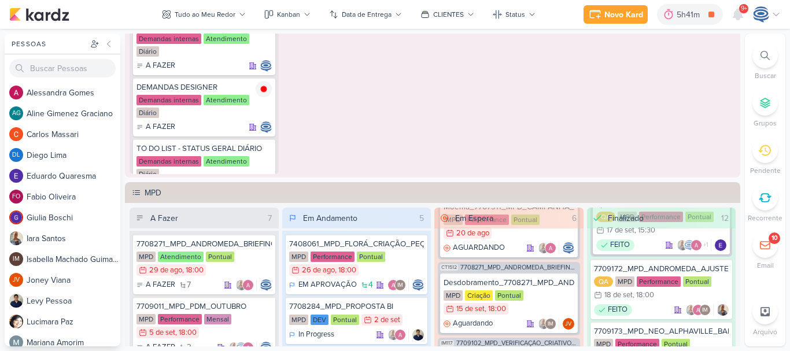
scroll to position [893, 0]
click at [767, 62] on div at bounding box center [764, 55] width 25 height 25
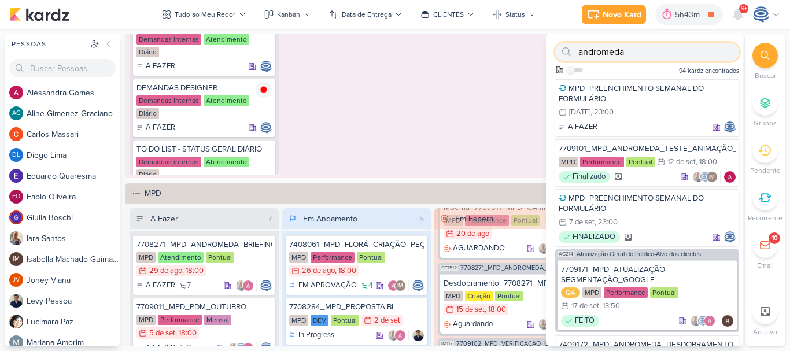
click at [663, 48] on input "andromeda" at bounding box center [647, 52] width 184 height 19
type input "a"
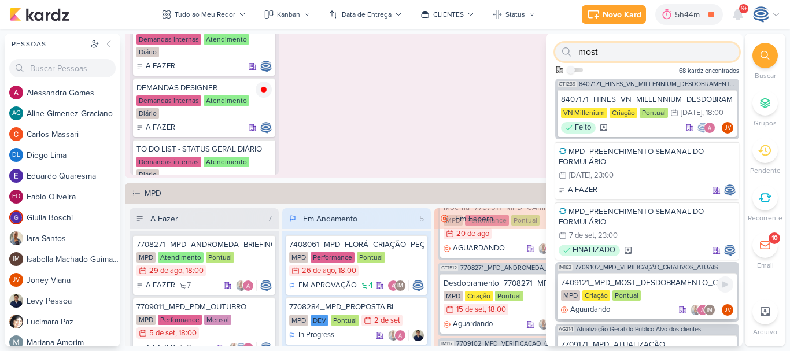
type input "most"
click at [663, 279] on div "7409121_MPD_MOST_DESDOBRAMENTO_CRIATIVOS" at bounding box center [647, 283] width 172 height 10
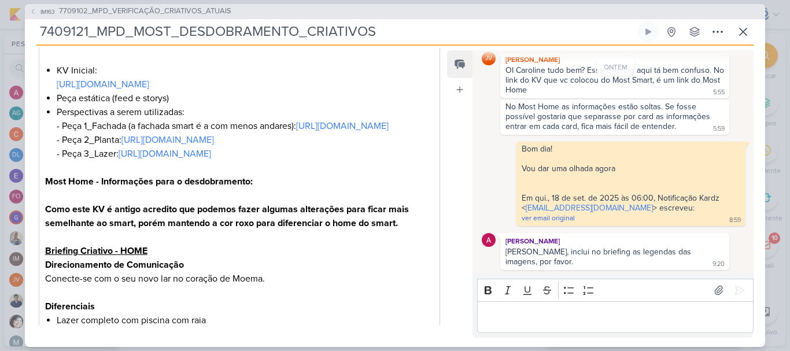
scroll to position [342, 0]
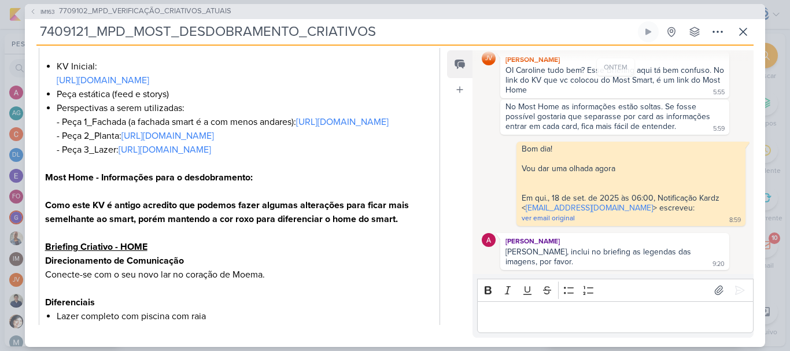
click at [299, 171] on li "Perspectivas a serem utilizadas: - Peça 1_Fachada (a fachada smart é a com meno…" at bounding box center [245, 135] width 377 height 69
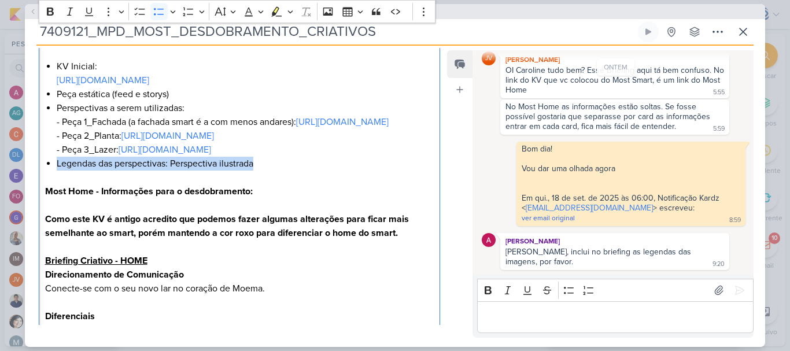
drag, startPoint x: 261, startPoint y: 221, endPoint x: 38, endPoint y: 217, distance: 222.7
click at [38, 217] on div "CLIENTES MPD Time" at bounding box center [235, 214] width 420 height 800
copy li "Legendas das perspectivas: Perspectiva ilustrada"
click at [168, 260] on p "Most Home - Informações para o desdobramento: Como este KV é antigo acredito qu…" at bounding box center [239, 225] width 389 height 83
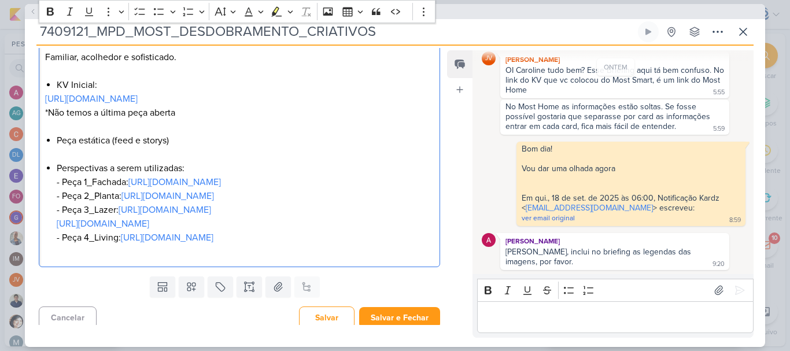
scroll to position [815, 0]
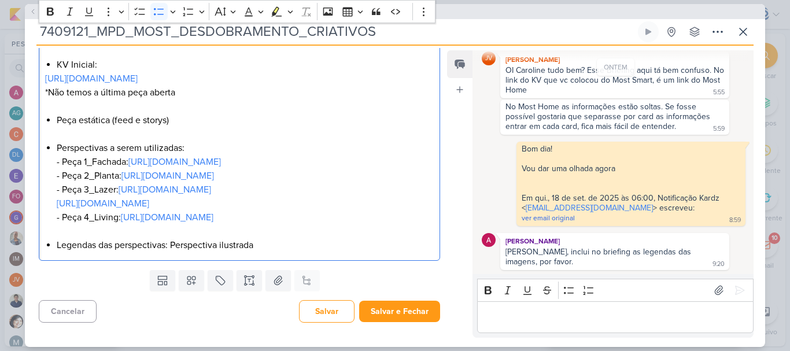
click at [130, 238] on li "Perspectivas a serem utilizadas: - Peça 1_Fachada: https://drive.google.com/dri…" at bounding box center [245, 189] width 377 height 97
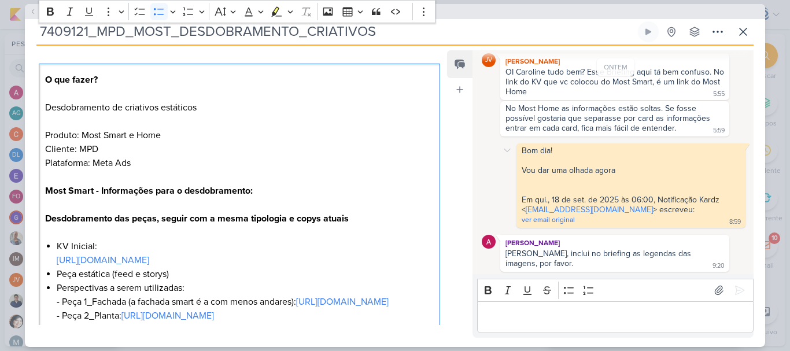
scroll to position [65, 0]
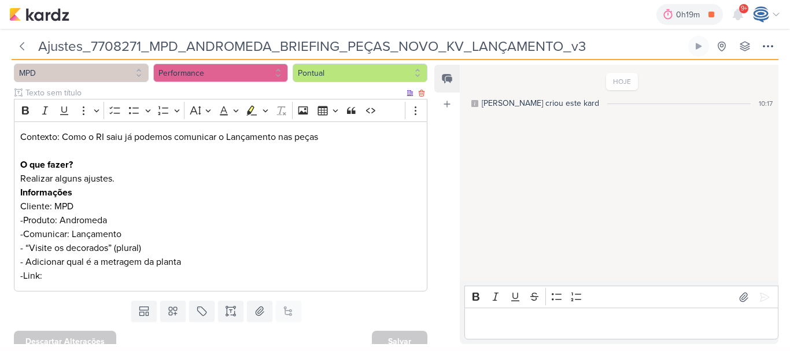
scroll to position [122, 0]
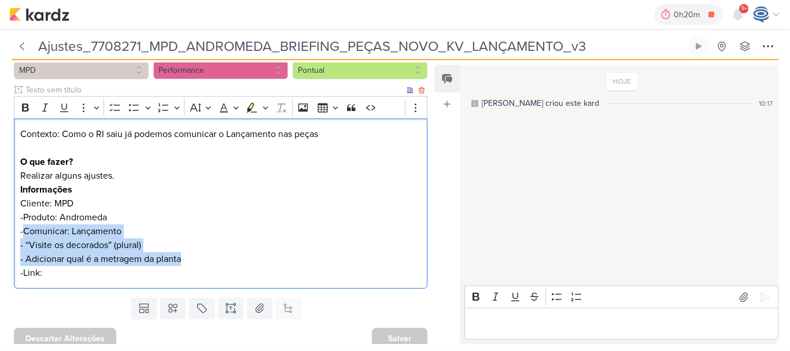
drag, startPoint x: 22, startPoint y: 230, endPoint x: 183, endPoint y: 258, distance: 163.2
click at [183, 258] on div "Contexto: Como o RI saiu já podemos comunicar o Lançamento nas peças O que faze…" at bounding box center [220, 204] width 413 height 171
copy div "Comunicar: Lançamento - “Visite os decorados” (plural) - Adicionar qual é a met…"
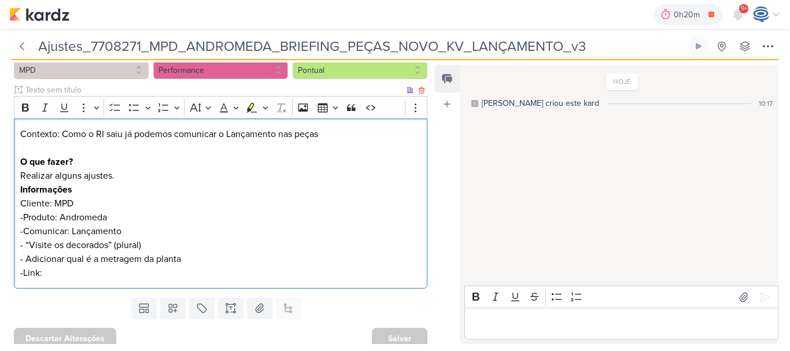
click at [123, 175] on p "Contexto: Como o RI saiu já podemos comunicar o Lançamento nas peças O que faze…" at bounding box center [220, 155] width 401 height 56
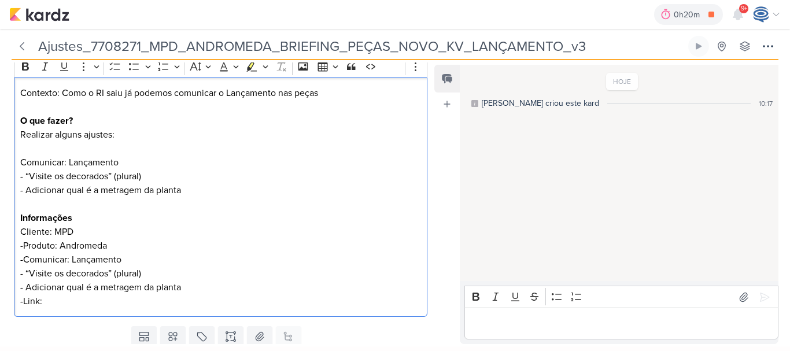
scroll to position [164, 0]
click at [19, 228] on div "Contexto: Como o RI saiu já podemos comunicar o Lançamento nas peças O que faze…" at bounding box center [220, 196] width 413 height 240
click at [24, 247] on p "-Produto: Andromeda" at bounding box center [220, 245] width 401 height 14
click at [24, 256] on p "-Comunicar: Lançamento" at bounding box center [220, 259] width 401 height 14
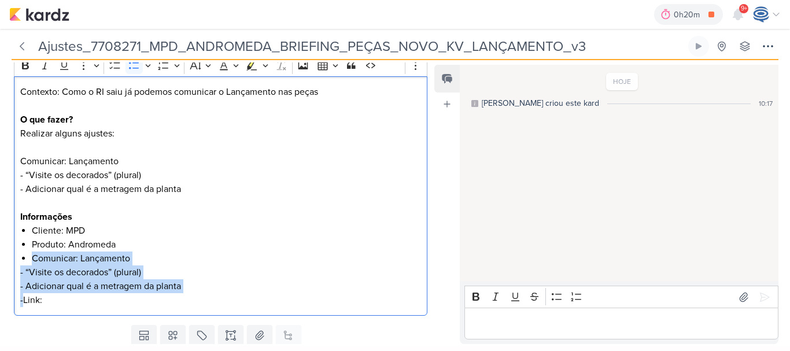
drag, startPoint x: 31, startPoint y: 255, endPoint x: 24, endPoint y: 301, distance: 46.1
click at [24, 301] on div "Contexto: Como o RI saiu já podemos comunicar o Lançamento nas peças O que faze…" at bounding box center [220, 196] width 413 height 240
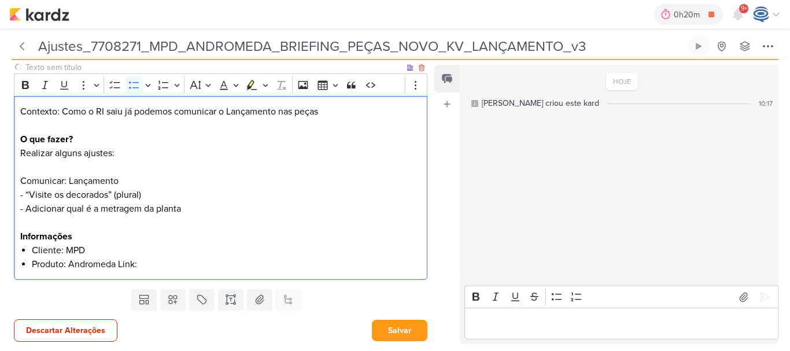
scroll to position [158, 0]
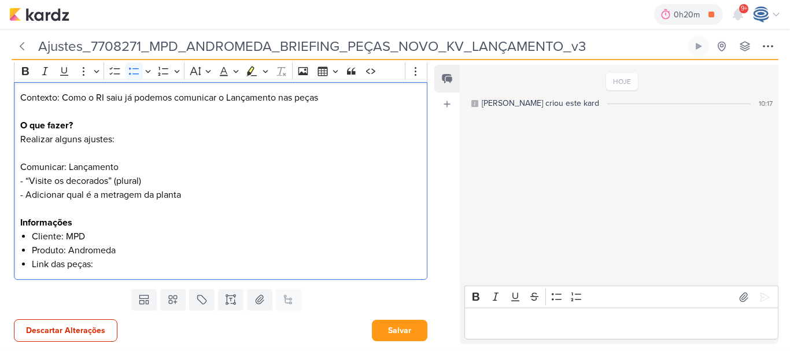
click at [104, 250] on li "Produto: Andromeda" at bounding box center [227, 250] width 390 height 14
click at [123, 266] on li "Link das peças:" at bounding box center [227, 264] width 390 height 14
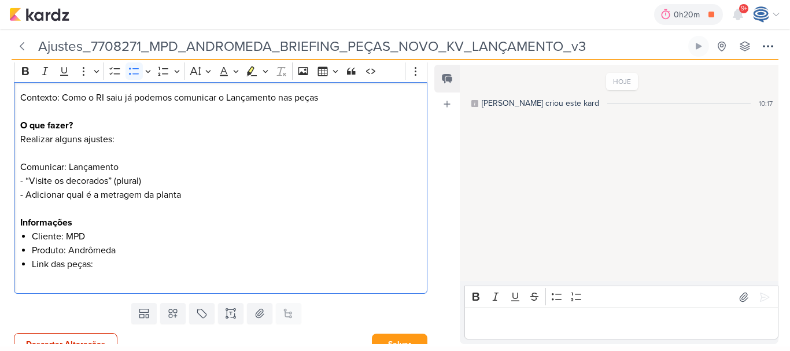
scroll to position [164, 0]
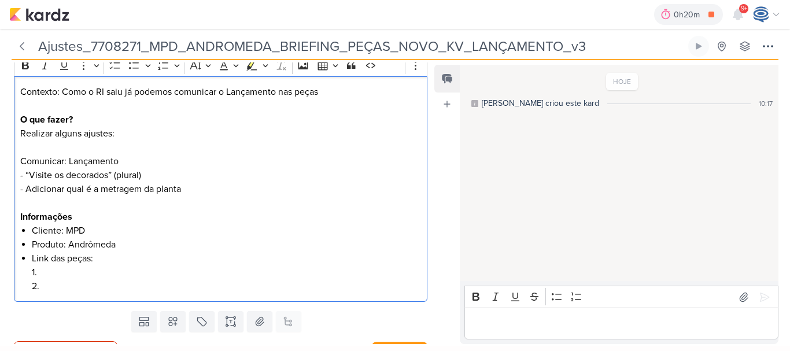
click at [17, 161] on div "Contexto: Como o RI saiu já podemos comunicar o Lançamento nas peças O que faze…" at bounding box center [220, 189] width 413 height 226
click at [26, 177] on p "- “Visite os decorados” (plural)" at bounding box center [220, 175] width 401 height 14
click at [55, 175] on p "- Colocsa“Visite os decorados” (plural)" at bounding box center [220, 175] width 401 height 14
drag, startPoint x: 208, startPoint y: 175, endPoint x: 249, endPoint y: 175, distance: 40.5
click at [249, 175] on p "- Colocar o cta no plural “Visite os decorados” (plural)" at bounding box center [220, 175] width 401 height 14
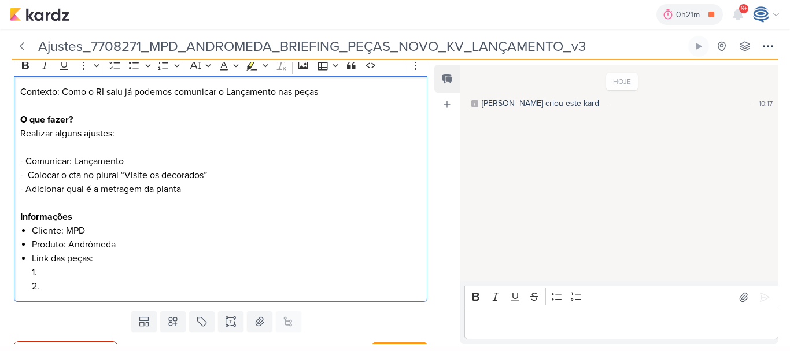
click at [191, 190] on p "- Adicionar qual é a metragem da planta" at bounding box center [220, 196] width 401 height 28
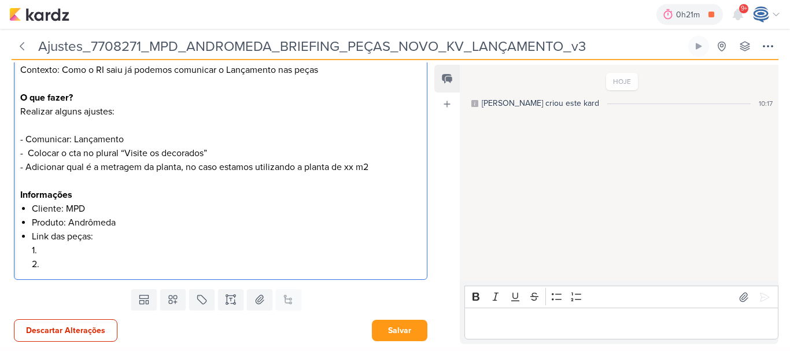
scroll to position [186, 0]
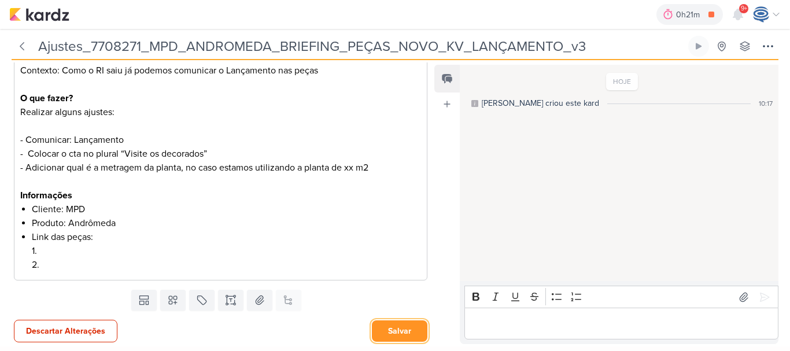
click at [400, 330] on button "Salvar" at bounding box center [400, 330] width 56 height 21
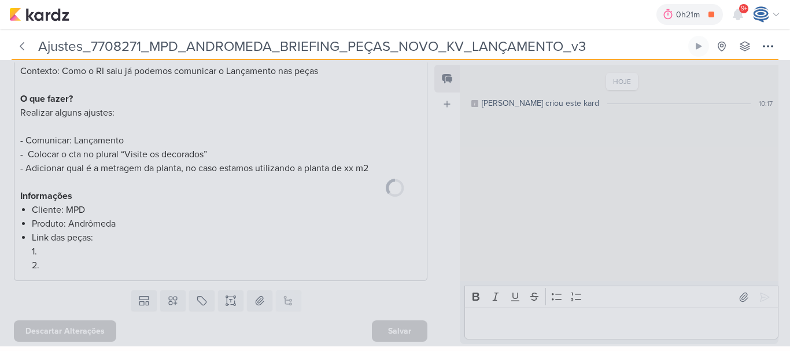
scroll to position [185, 0]
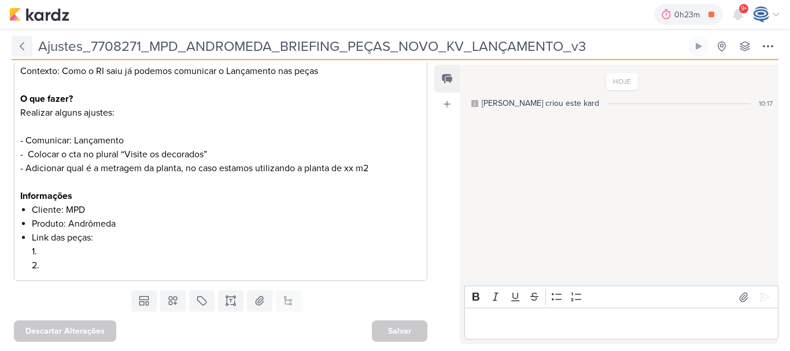
click at [24, 45] on icon at bounding box center [22, 46] width 12 height 12
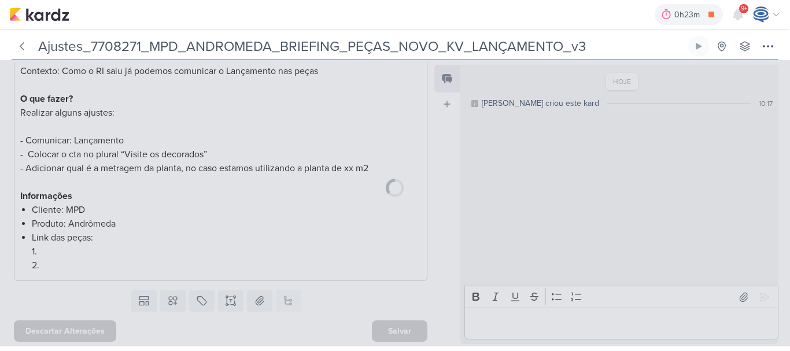
type input "7708271_MPD_ANDROMEDA_BRIEFING_PEÇAS_NOVO_KV_LANÇAMENTO"
type input "[DATE] 18:00"
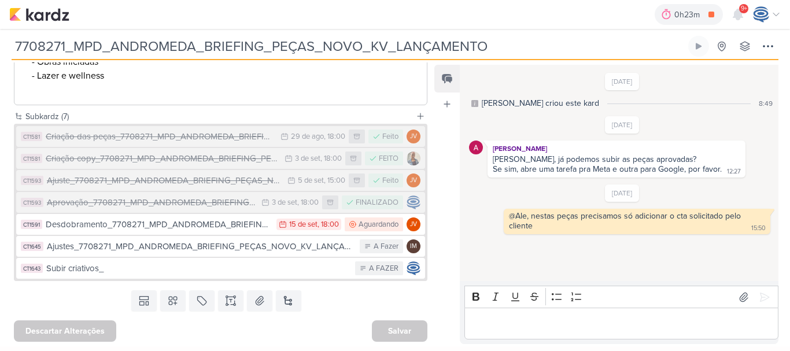
scroll to position [444, 0]
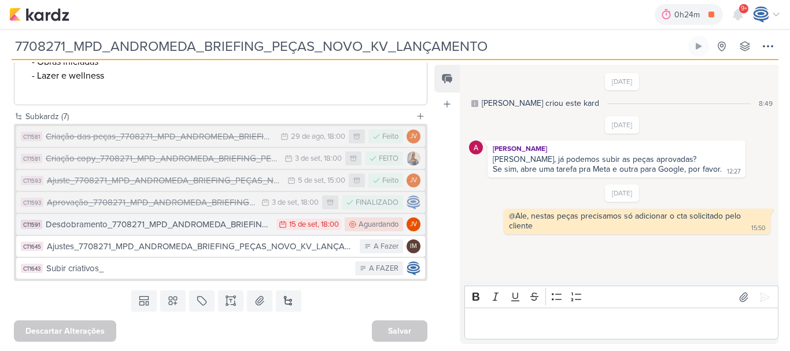
click at [151, 224] on div "Desdobramento_7708271_MPD_ANDROMEDA_BRIEFING_PEÇAS_NOVO_KV_LANÇAMENTO" at bounding box center [158, 224] width 225 height 13
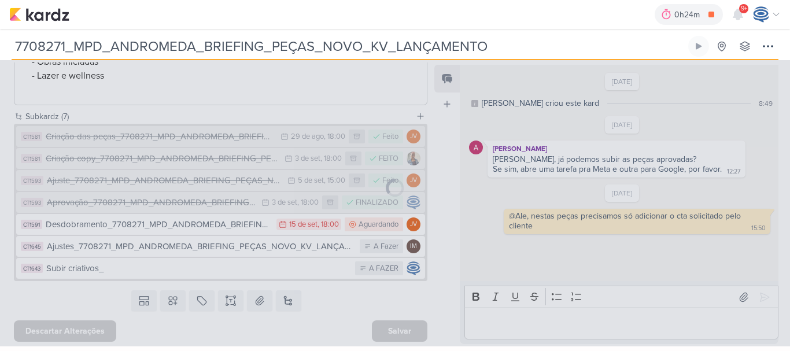
type input "Desdobramento_7708271_MPD_ANDROMEDA_BRIEFING_PEÇAS_NOVO_KV_LANÇAMENTO"
type input "15 de setembro de 2025 às 18:00"
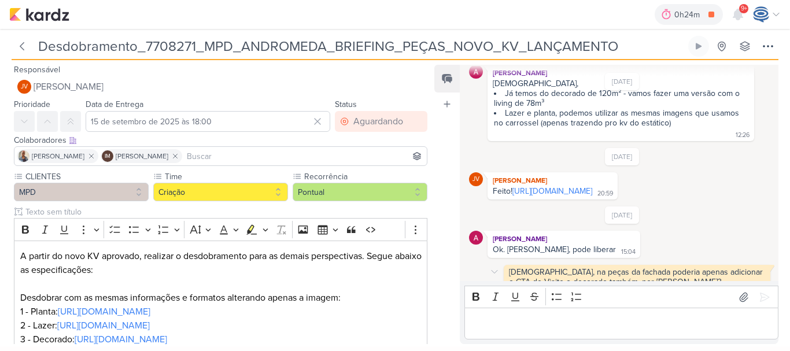
scroll to position [49, 0]
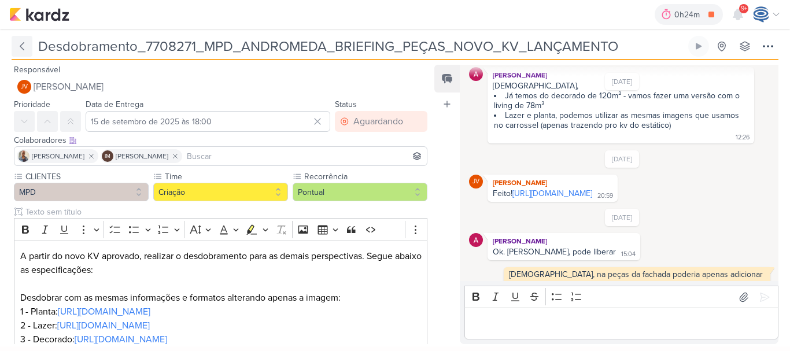
click at [25, 50] on icon at bounding box center [22, 46] width 12 height 12
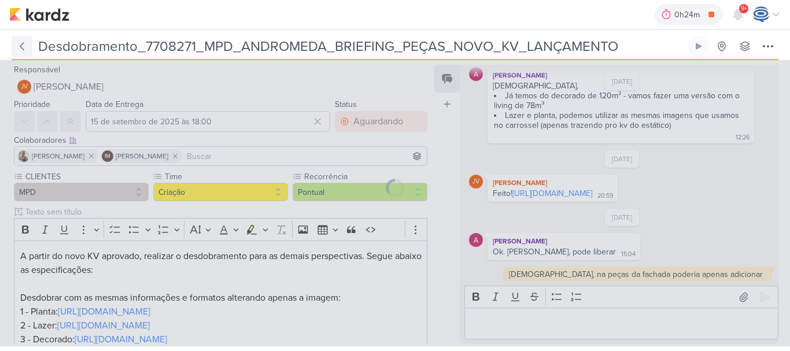
type input "7708271_MPD_ANDROMEDA_BRIEFING_PEÇAS_NOVO_KV_LANÇAMENTO"
type input "[DATE] 18:00"
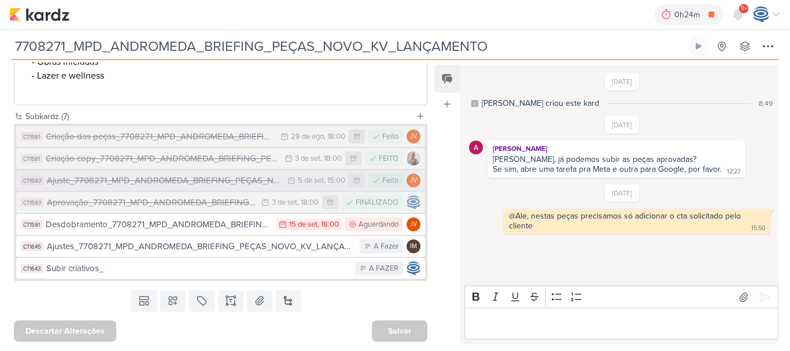
scroll to position [434, 0]
click at [176, 187] on div "Ajuste_7708271_MPD_ANDROMEDA_BRIEFING_PEÇAS_NOVO_KV_LANÇAMENTO" at bounding box center [164, 180] width 235 height 13
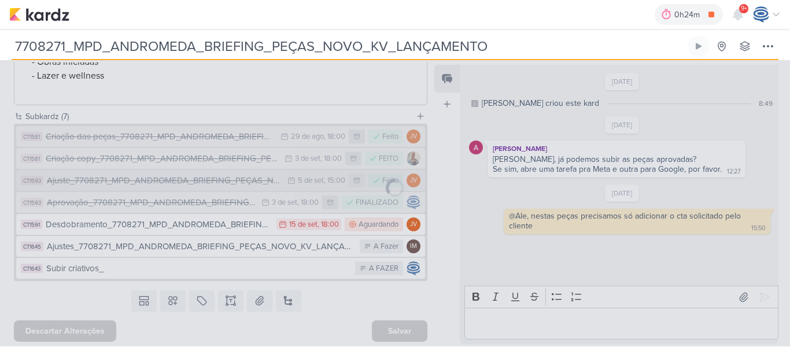
type input "Ajuste_7708271_MPD_ANDROMEDA_BRIEFING_PEÇAS_NOVO_KV_LANÇAMENTO"
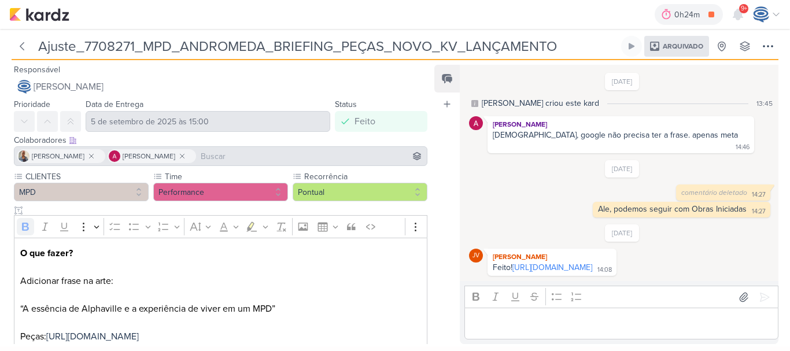
scroll to position [126, 0]
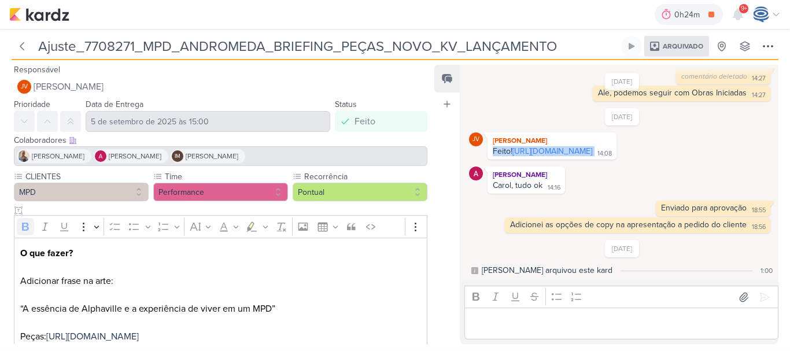
drag, startPoint x: 689, startPoint y: 143, endPoint x: 487, endPoint y: 132, distance: 201.5
click at [487, 132] on div "JV Joney Viana Feito! https://drive.google.com/drive/folders/1eR7-KV2JpkWzSJyTk…" at bounding box center [551, 145] width 129 height 27
click at [24, 45] on icon at bounding box center [22, 46] width 12 height 12
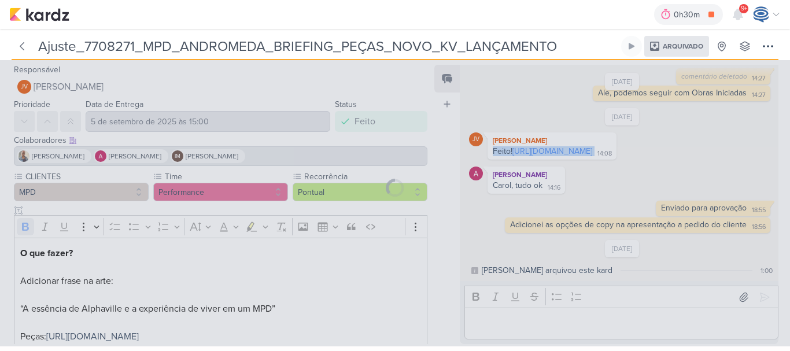
type input "7708271_MPD_ANDROMEDA_BRIEFING_PEÇAS_NOVO_KV_LANÇAMENTO"
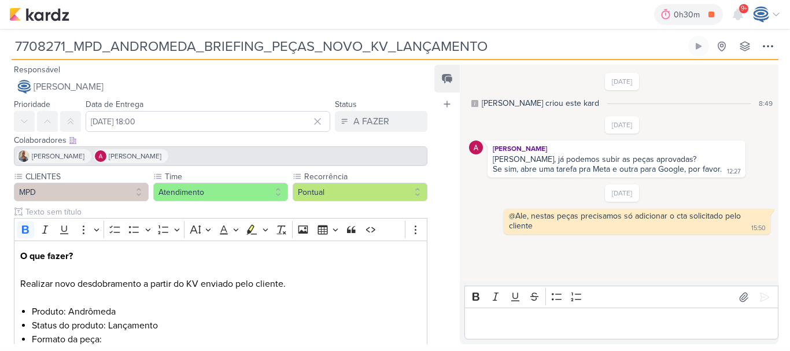
click at [223, 155] on div "Iara Santos Alessandra Gomes" at bounding box center [220, 156] width 413 height 20
click at [761, 52] on icon at bounding box center [768, 46] width 14 height 14
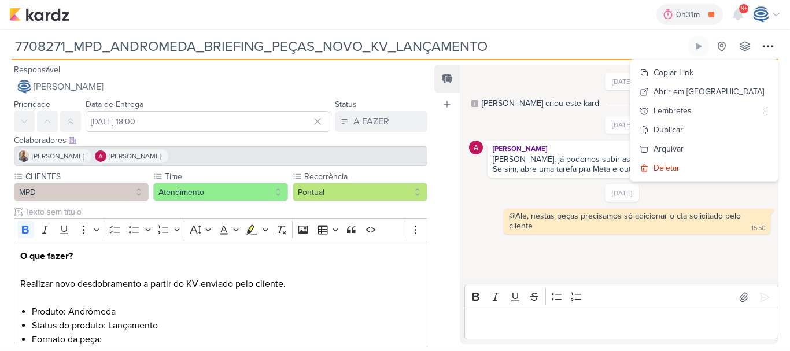
drag, startPoint x: 492, startPoint y: 45, endPoint x: 2, endPoint y: 51, distance: 489.9
click at [2, 51] on div "7708271_MPD_ANDROMEDA_BRIEFING_PEÇAS_NOVO_KV_LANÇAMENTO Criado por mim nenhum g…" at bounding box center [395, 44] width 790 height 31
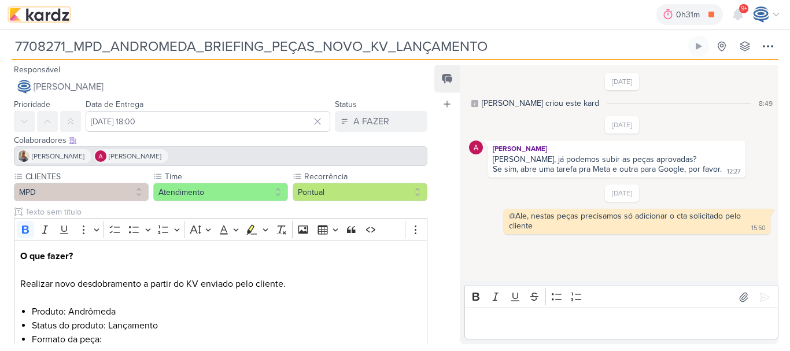
click at [60, 16] on img at bounding box center [39, 15] width 60 height 14
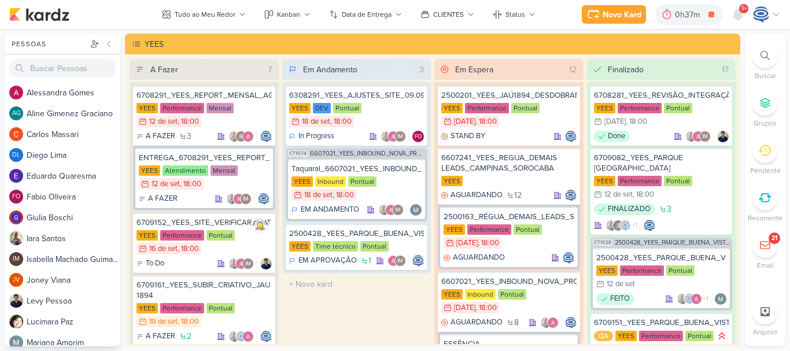
click at [764, 58] on icon at bounding box center [764, 55] width 9 height 9
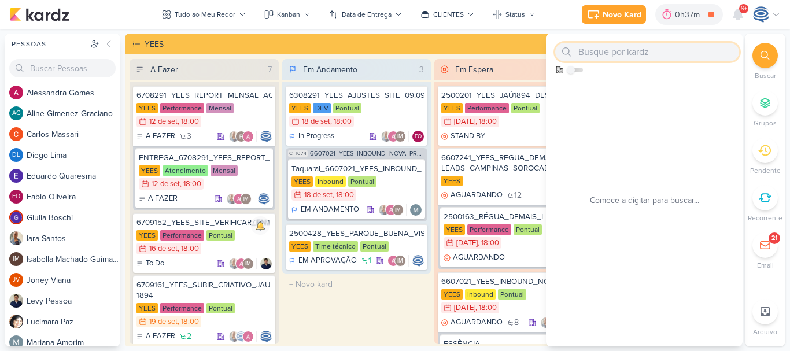
paste input "7708271_MPD_ANDROMEDA_BRIEFING_PEÇAS_NOVO_KV_LANÇAMENTO"
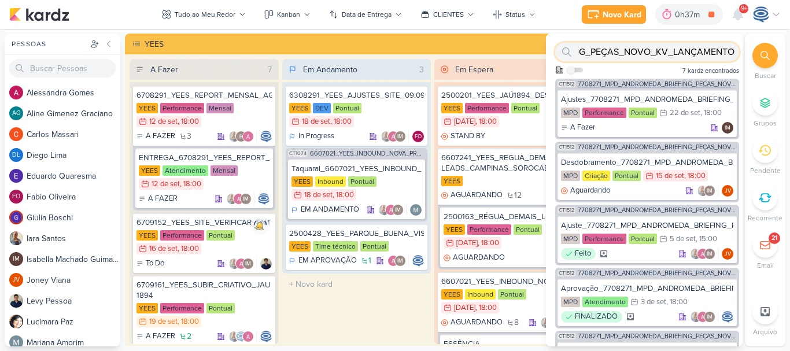
type input "7708271_MPD_ANDROMEDA_BRIEFING_PEÇAS_NOVO_KV_LANÇAMENTO"
click at [679, 86] on span "7708271_MPD_ANDROMEDA_BRIEFING_PEÇAS_NOVO_KV_LANÇAMENTO" at bounding box center [657, 84] width 159 height 6
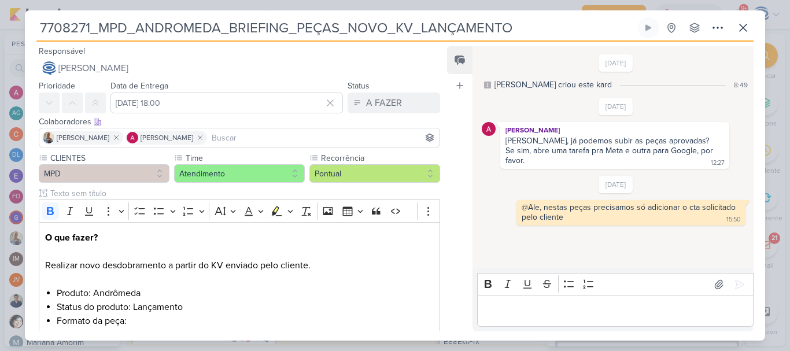
click at [283, 140] on input at bounding box center [323, 138] width 228 height 14
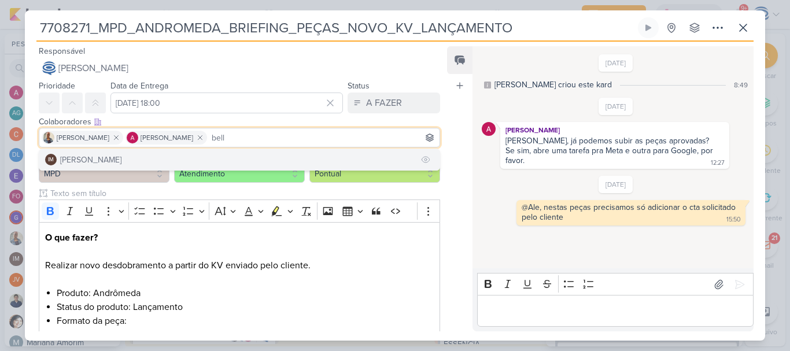
type input "bell"
click at [243, 160] on button "IM Isabella Machado Guimarães" at bounding box center [239, 159] width 400 height 21
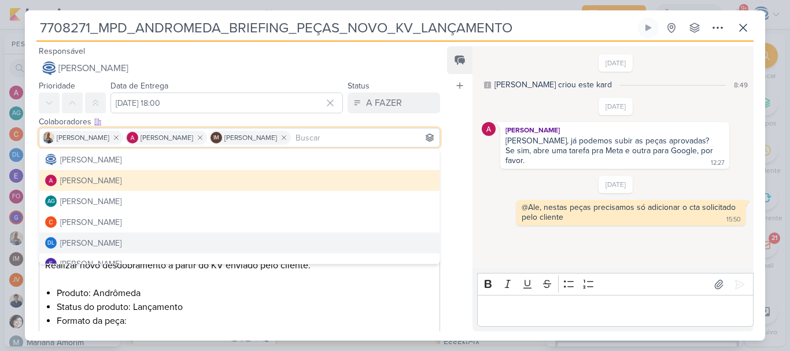
scroll to position [453, 0]
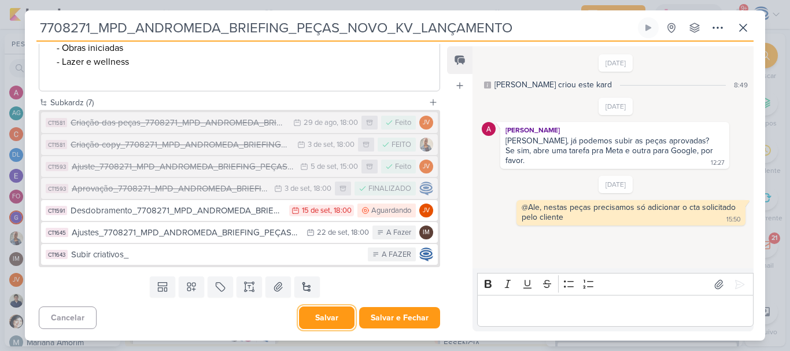
click at [316, 323] on button "Salvar" at bounding box center [327, 317] width 56 height 23
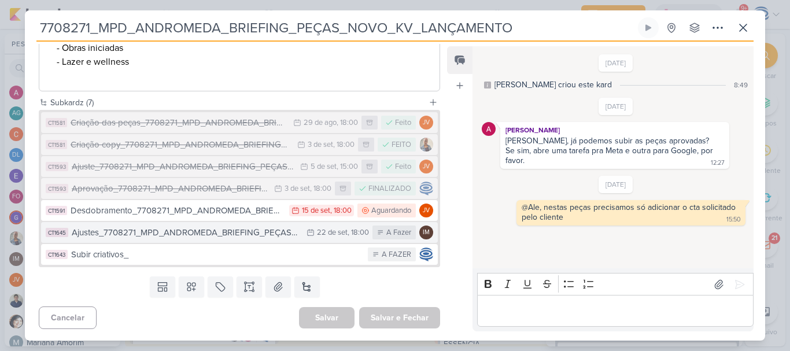
click at [248, 235] on div "Ajustes_7708271_MPD_ANDROMEDA_BRIEFING_PEÇAS_NOVO_KV_LANÇAMENTO_v3" at bounding box center [186, 232] width 229 height 13
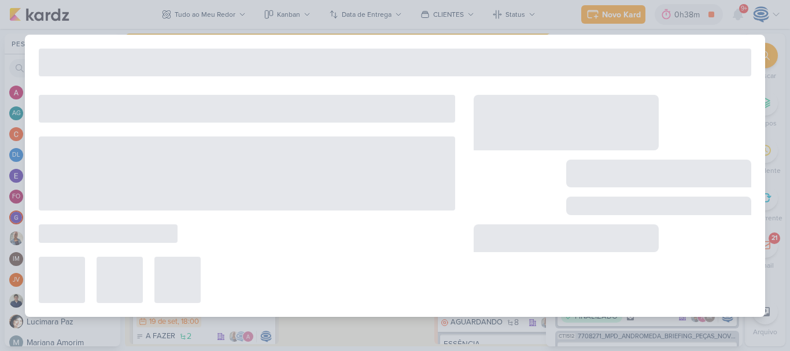
type input "Ajustes_7708271_MPD_ANDROMEDA_BRIEFING_PEÇAS_NOVO_KV_LANÇAMENTO_v3"
type input "22 de setembro de 2025 às 18:00"
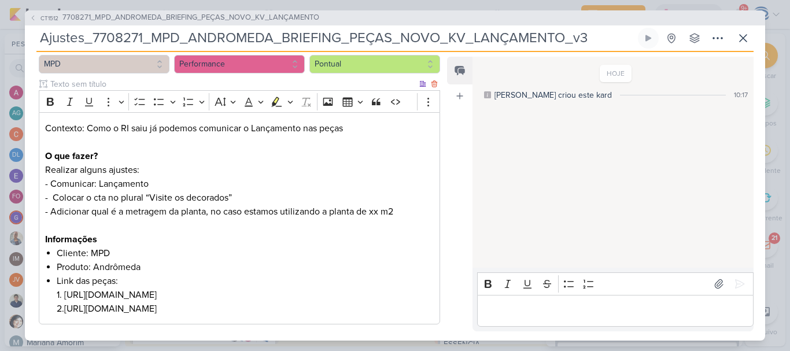
scroll to position [205, 0]
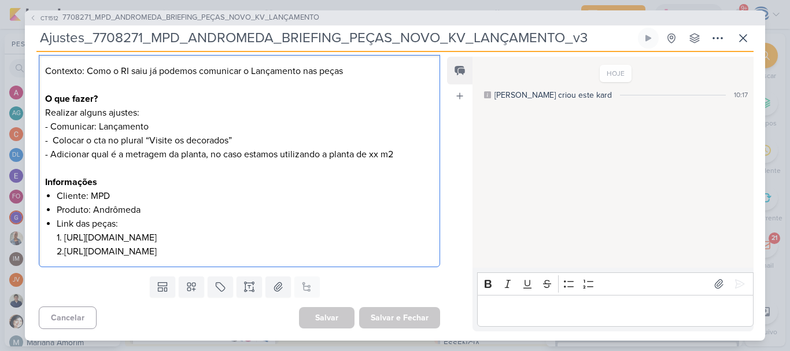
click at [260, 255] on li "Link das peças: 1. https://drive.google.com/drive/folders/1eR7-KV2JpkWzSJyTkaAD…" at bounding box center [245, 238] width 377 height 42
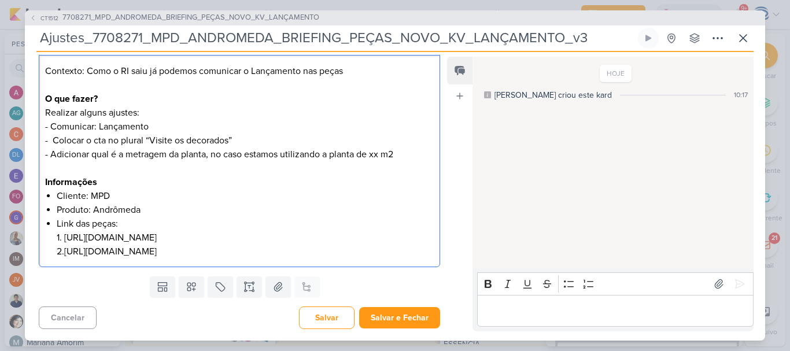
click at [232, 230] on li "Link das peças: 1. https://drive.google.com/drive/folders/1eR7-KV2JpkWzSJyTkaAD…" at bounding box center [245, 238] width 377 height 42
click at [216, 253] on li "Link das peças: 1. https://drive.google.com/drive/folders/1eR7-KV2JpkWzSJyTkaAD…" at bounding box center [245, 238] width 377 height 42
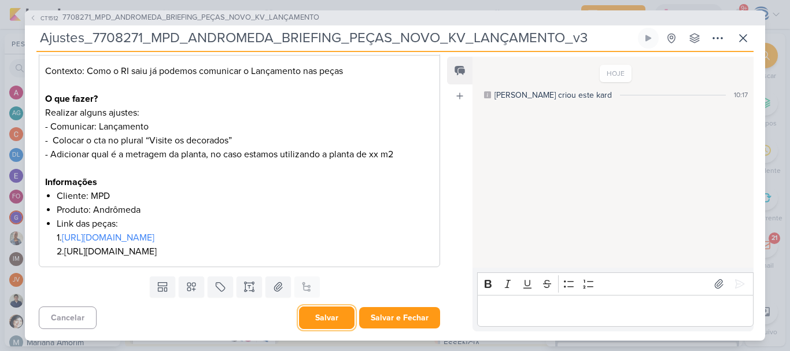
click at [319, 312] on button "Salvar" at bounding box center [327, 317] width 56 height 23
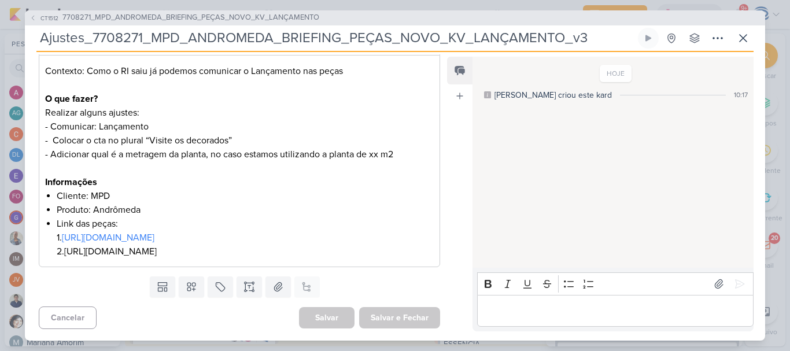
scroll to position [0, 0]
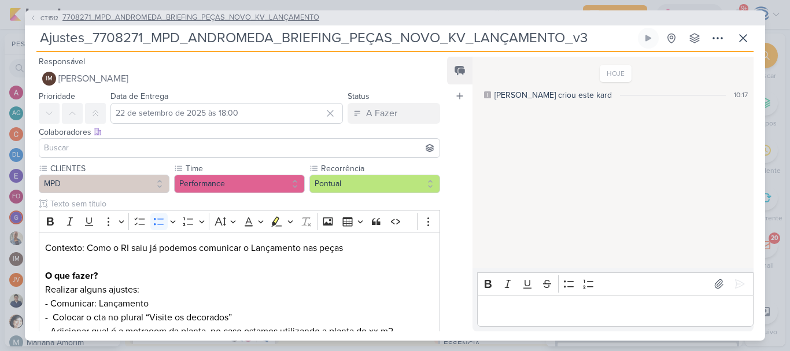
click at [160, 14] on span "7708271_MPD_ANDROMEDA_BRIEFING_PEÇAS_NOVO_KV_LANÇAMENTO" at bounding box center [190, 18] width 257 height 12
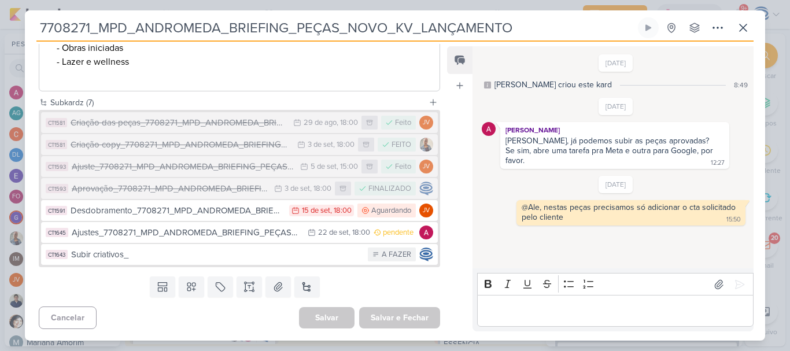
scroll to position [453, 0]
click at [735, 21] on button at bounding box center [743, 27] width 21 height 21
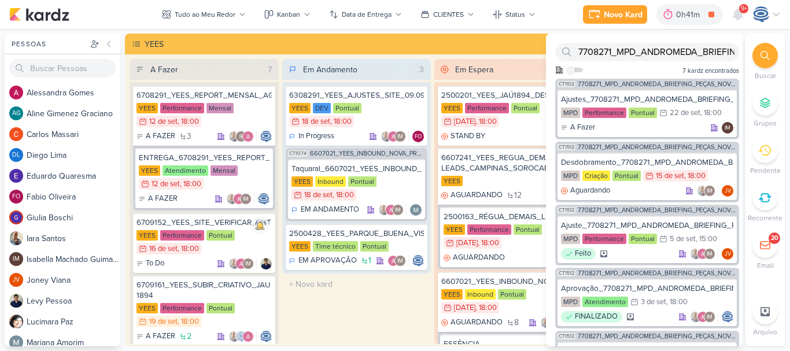
click at [769, 49] on div at bounding box center [764, 55] width 25 height 25
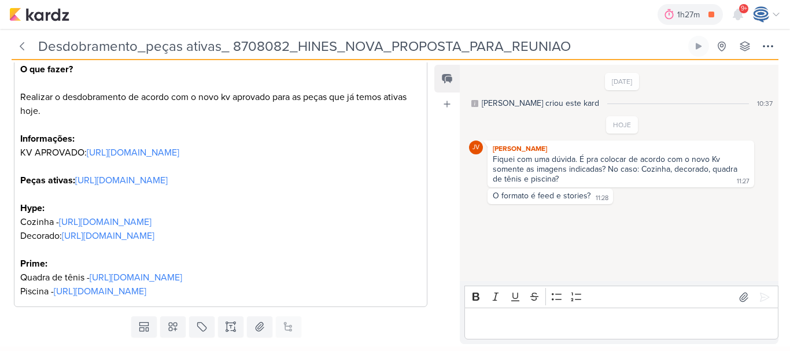
scroll to position [227, 0]
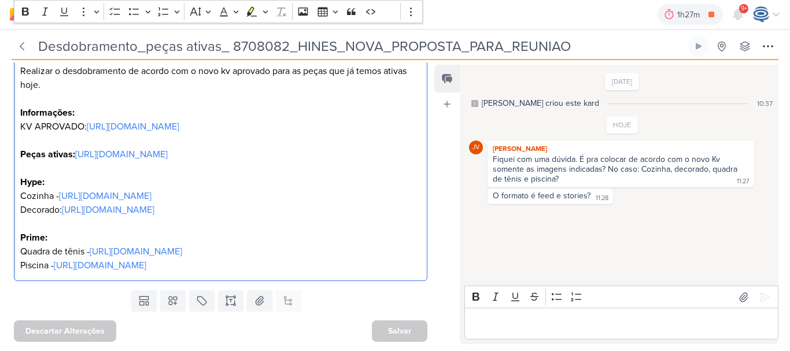
click at [380, 264] on p "Decorado: [URL][DOMAIN_NAME] Prime: Quadra de tênis - [URL][DOMAIN_NAME] Piscin…" at bounding box center [220, 237] width 401 height 69
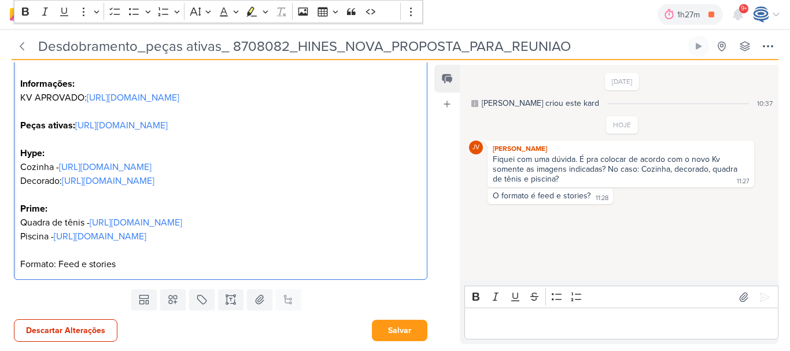
scroll to position [256, 0]
drag, startPoint x: 56, startPoint y: 263, endPoint x: 2, endPoint y: 263, distance: 53.8
click at [2, 263] on div "CLIENTES VN Millenium Time" at bounding box center [216, 107] width 432 height 356
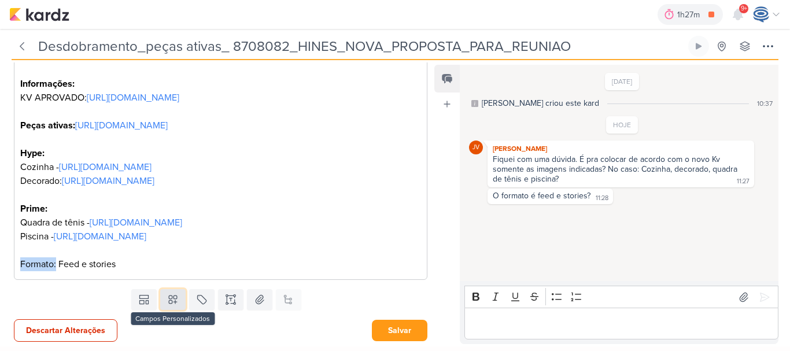
click at [167, 299] on icon at bounding box center [173, 300] width 12 height 12
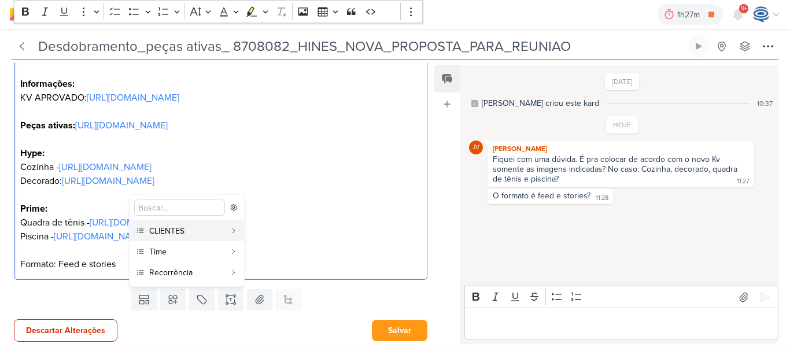
click at [112, 269] on p "Decorado: [URL][DOMAIN_NAME] Prime: Quadra de tênis - [URL][DOMAIN_NAME] Piscin…" at bounding box center [220, 222] width 401 height 97
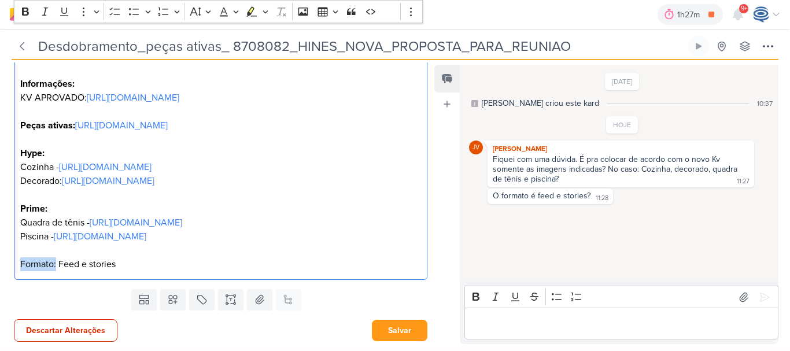
drag, startPoint x: 57, startPoint y: 268, endPoint x: 21, endPoint y: 266, distance: 35.9
click at [21, 266] on p "Decorado: [URL][DOMAIN_NAME] Prime: Quadra de tênis - [URL][DOMAIN_NAME] Piscin…" at bounding box center [220, 222] width 401 height 97
click at [25, 7] on icon "Editor toolbar" at bounding box center [26, 12] width 12 height 12
click at [131, 259] on p "Decorado: https://drive.google.com/drive/folders/1NFv-Q_HVC60r6IWKxl03PoapUF35O…" at bounding box center [220, 222] width 401 height 97
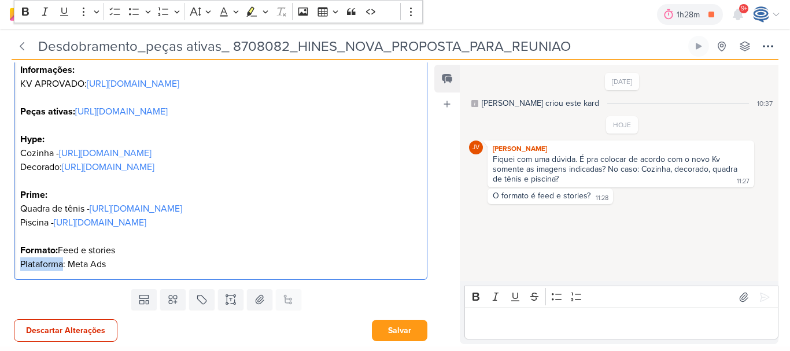
drag, startPoint x: 64, startPoint y: 280, endPoint x: 16, endPoint y: 276, distance: 47.6
click at [16, 276] on div "O que fazer? Realizar o desdobramento de acordo com o novo kv aprovado para as …" at bounding box center [220, 133] width 413 height 296
click at [25, 6] on icon "Editor toolbar" at bounding box center [26, 12] width 12 height 12
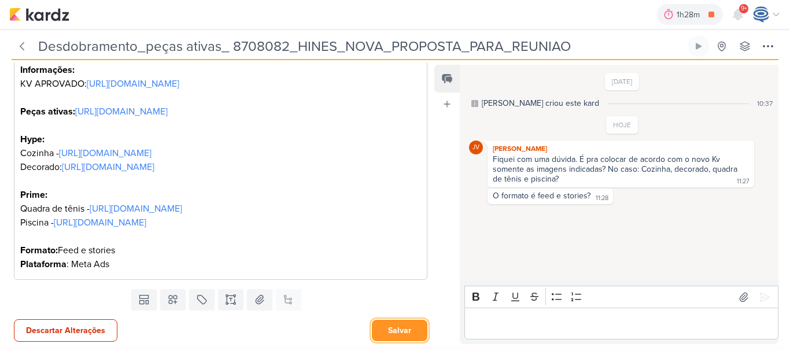
click at [385, 334] on button "Salvar" at bounding box center [400, 330] width 56 height 21
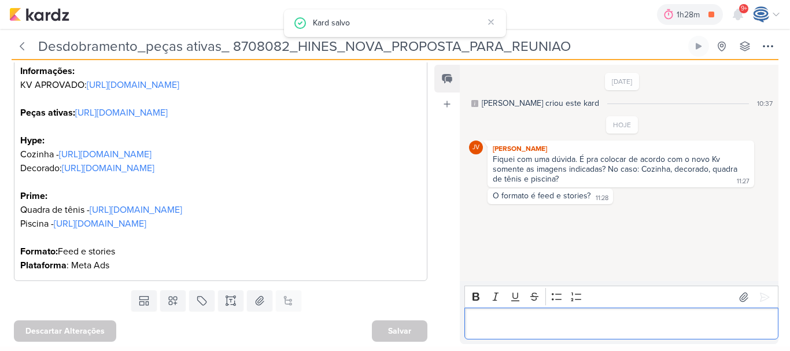
click at [521, 327] on p "Editor editing area: main" at bounding box center [622, 324] width 302 height 14
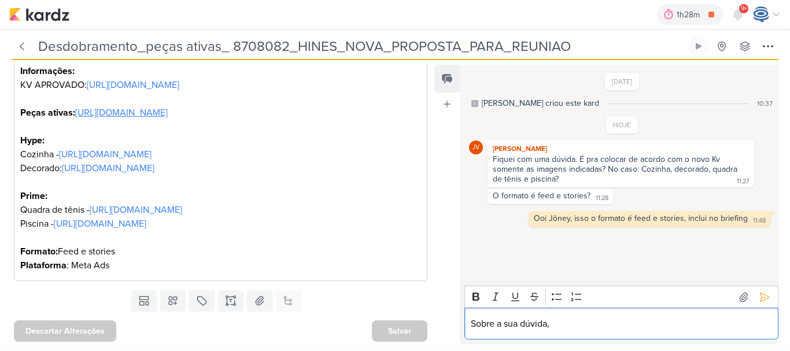
click at [150, 113] on link "https://drive.google.com/drive/folders/1_G3ojVjSkok36ZCydFRXLKG72GYz2gzm" at bounding box center [121, 113] width 93 height 12
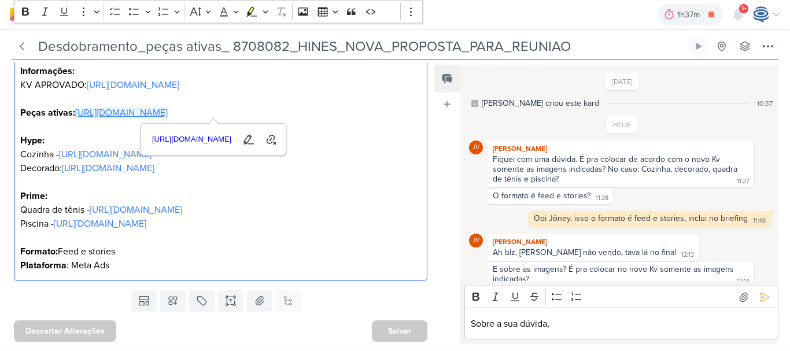
scroll to position [11, 0]
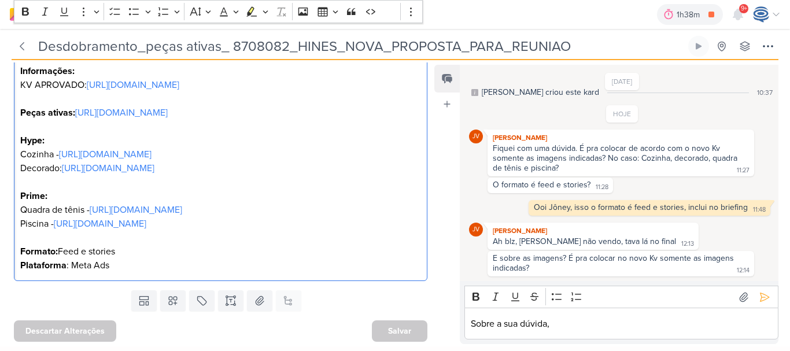
click at [193, 263] on p "Decorado: https://drive.google.com/drive/folders/1NFv-Q_HVC60r6IWKxl03PoapUF35O…" at bounding box center [220, 216] width 401 height 111
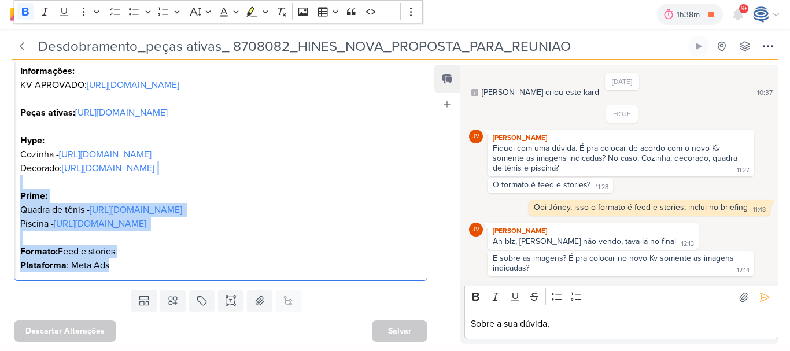
drag, startPoint x: 149, startPoint y: 274, endPoint x: 25, endPoint y: 187, distance: 150.7
click at [25, 187] on p "Decorado: https://drive.google.com/drive/folders/1NFv-Q_HVC60r6IWKxl03PoapUF35O…" at bounding box center [220, 216] width 401 height 111
click at [167, 181] on p "Decorado: https://drive.google.com/drive/folders/1NFv-Q_HVC60r6IWKxl03PoapUF35O…" at bounding box center [220, 216] width 401 height 111
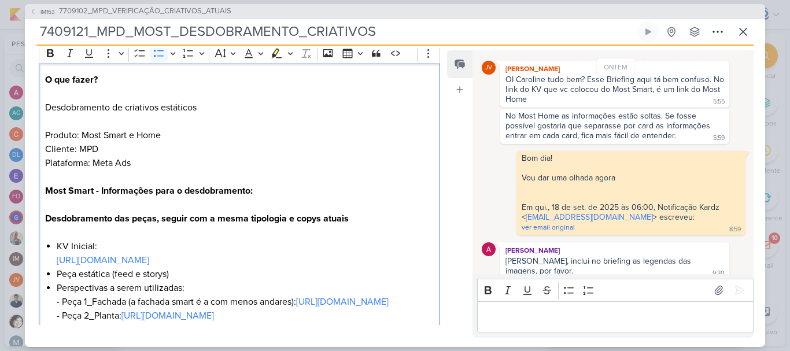
scroll to position [945, 0]
